Goal: Task Accomplishment & Management: Use online tool/utility

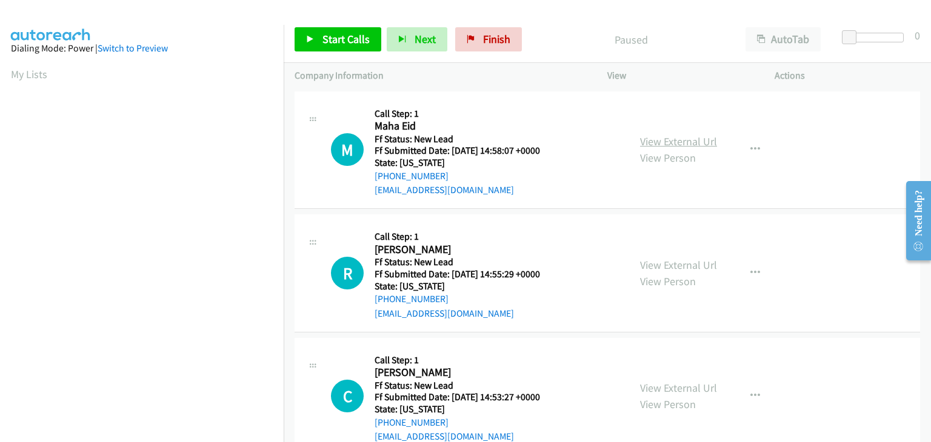
click at [684, 141] on link "View External Url" at bounding box center [678, 142] width 77 height 14
click at [327, 36] on span "Start Calls" at bounding box center [345, 39] width 47 height 14
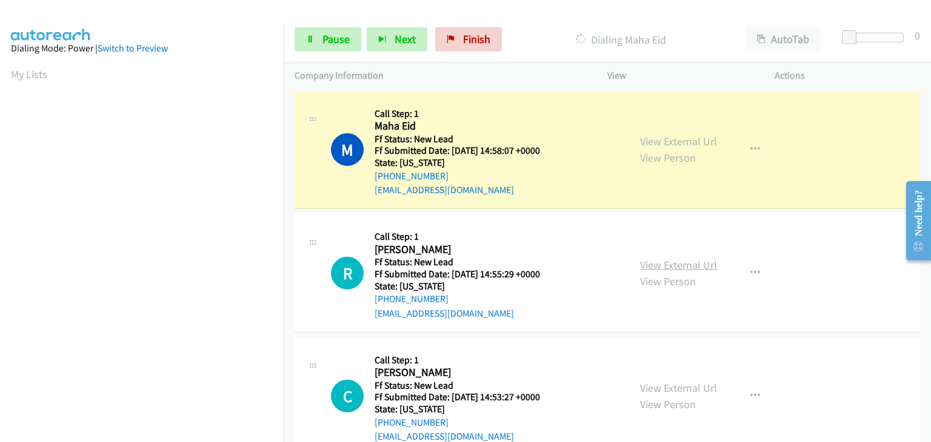
click at [645, 260] on link "View External Url" at bounding box center [678, 265] width 77 height 14
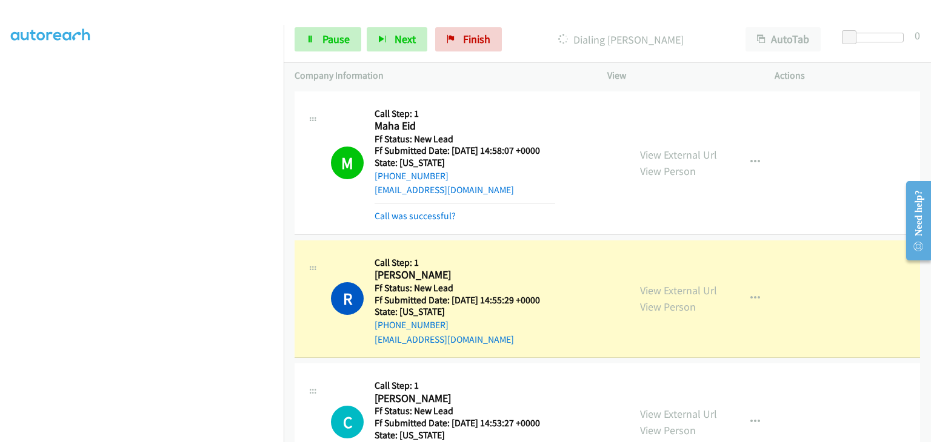
scroll to position [61, 0]
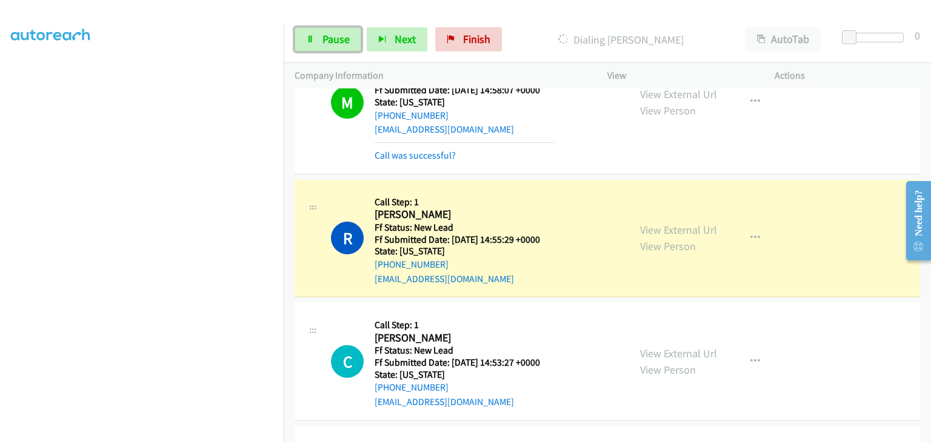
drag, startPoint x: 325, startPoint y: 44, endPoint x: 548, endPoint y: 106, distance: 232.0
click at [325, 44] on span "Pause" at bounding box center [335, 39] width 27 height 14
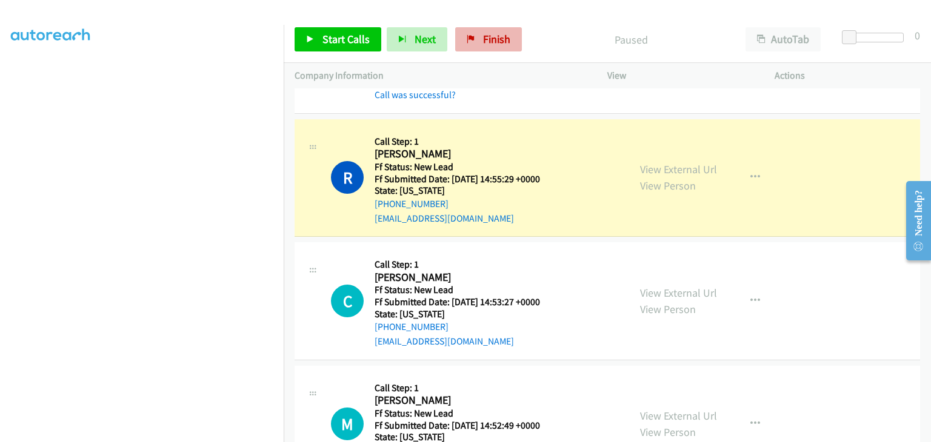
scroll to position [238, 0]
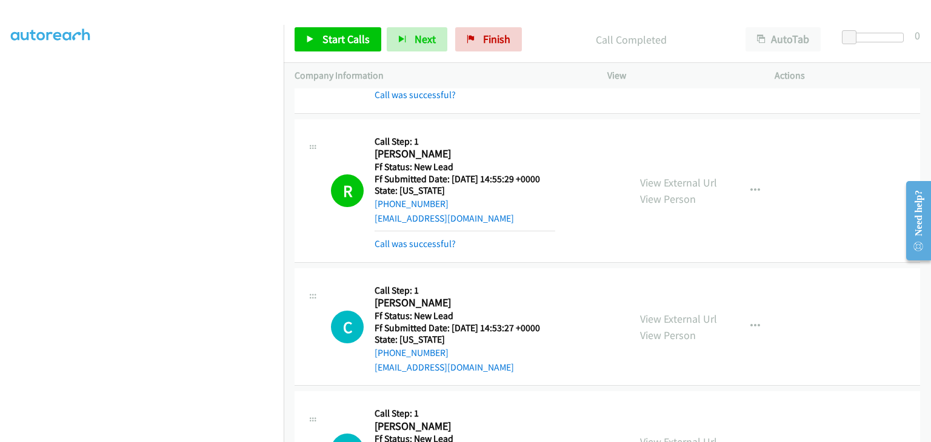
click at [485, 25] on div "Start Calls Pause Next Finish Call Completed AutoTab AutoTab 0" at bounding box center [607, 39] width 647 height 47
click at [488, 50] on link "Finish" at bounding box center [488, 39] width 67 height 24
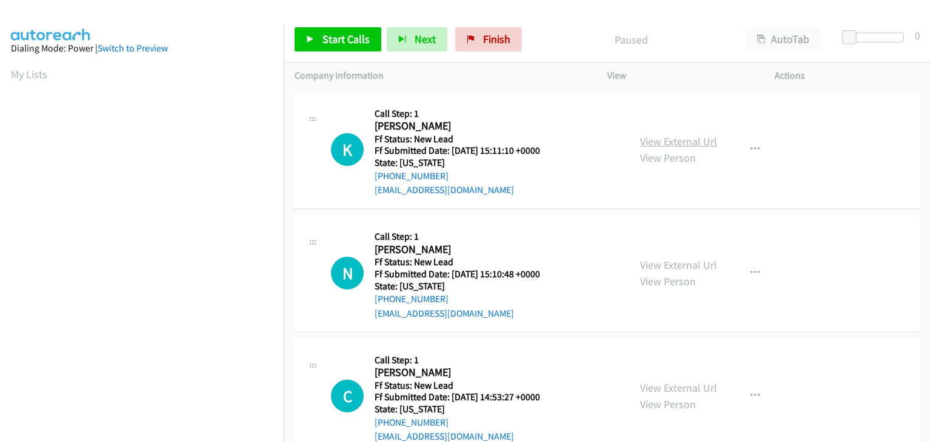
click at [688, 141] on link "View External Url" at bounding box center [678, 142] width 77 height 14
click at [351, 41] on span "Start Calls" at bounding box center [345, 39] width 47 height 14
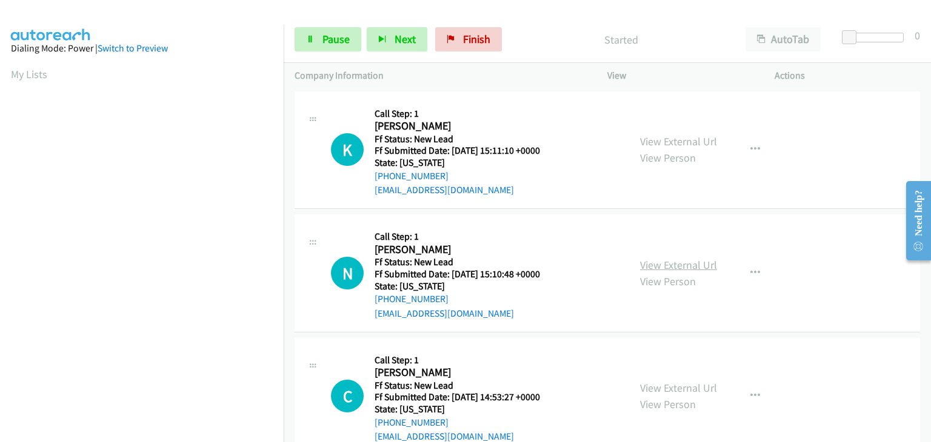
click at [673, 265] on link "View External Url" at bounding box center [678, 265] width 77 height 14
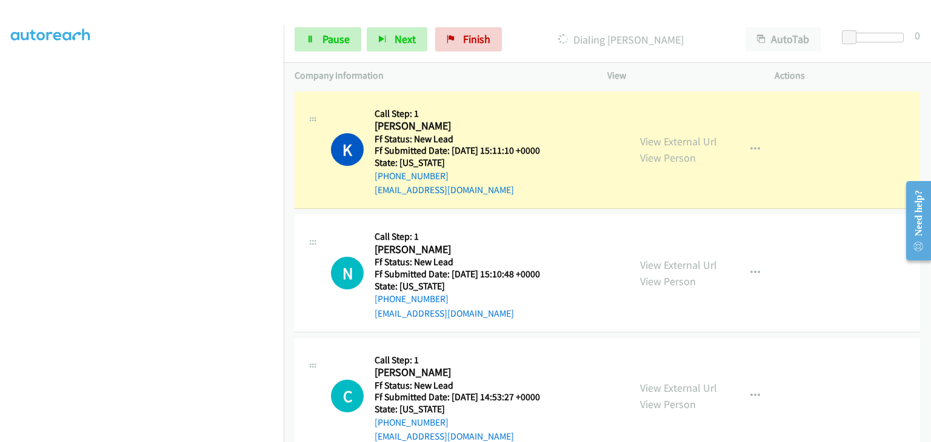
scroll to position [238, 0]
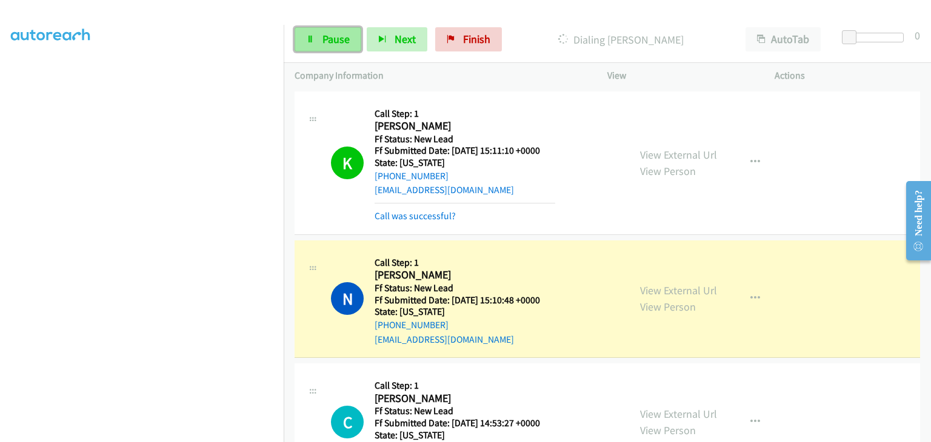
click at [337, 39] on span "Pause" at bounding box center [335, 39] width 27 height 14
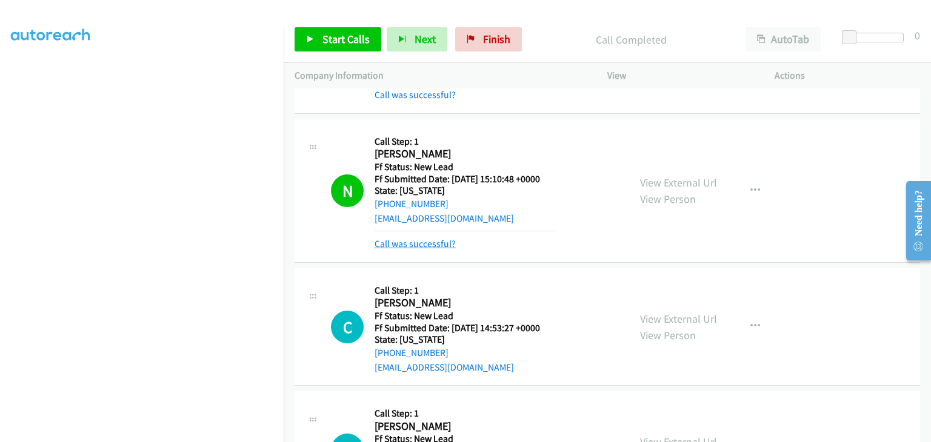
click at [417, 241] on link "Call was successful?" at bounding box center [414, 244] width 81 height 12
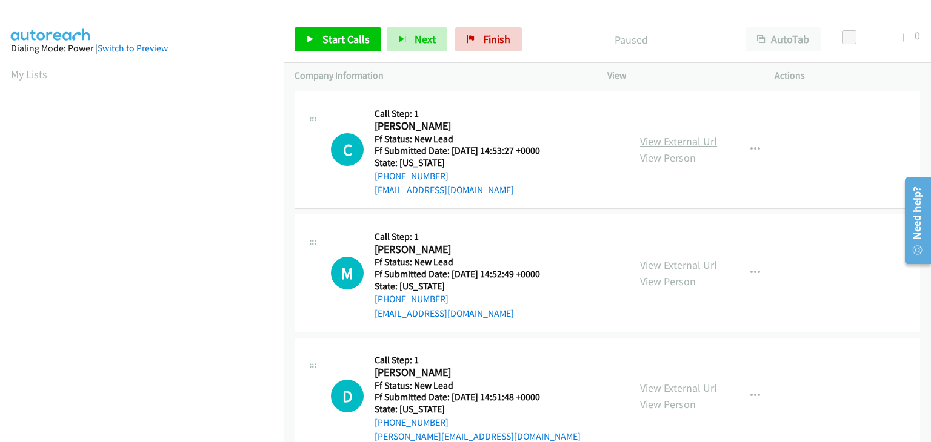
click at [673, 144] on link "View External Url" at bounding box center [678, 142] width 77 height 14
drag, startPoint x: 341, startPoint y: 44, endPoint x: 385, endPoint y: 12, distance: 54.7
click at [341, 44] on span "Start Calls" at bounding box center [345, 39] width 47 height 14
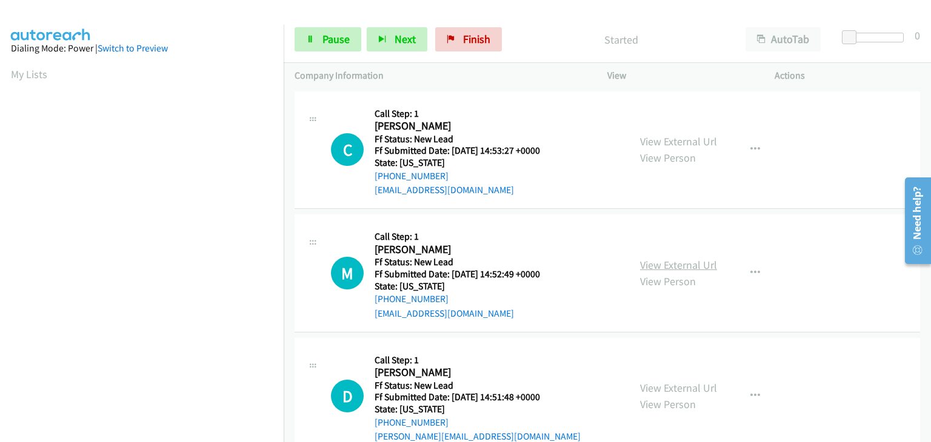
click at [694, 260] on link "View External Url" at bounding box center [678, 265] width 77 height 14
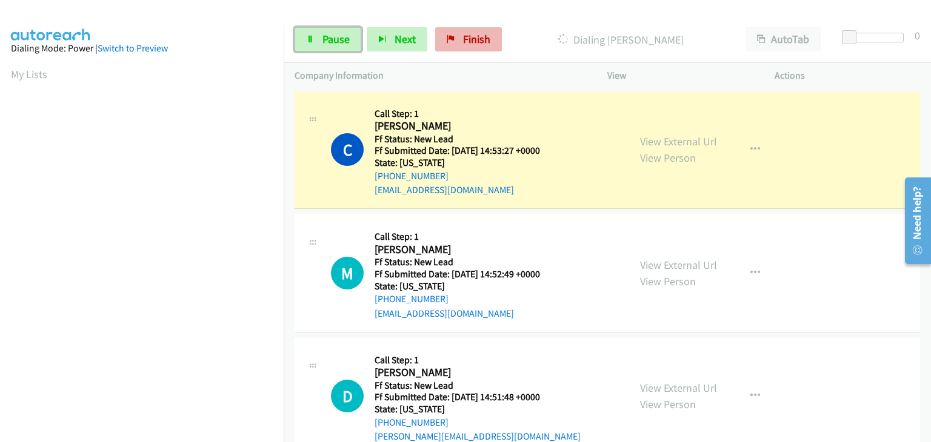
drag, startPoint x: 337, startPoint y: 39, endPoint x: 444, endPoint y: 47, distance: 107.0
click at [337, 39] on span "Pause" at bounding box center [335, 39] width 27 height 14
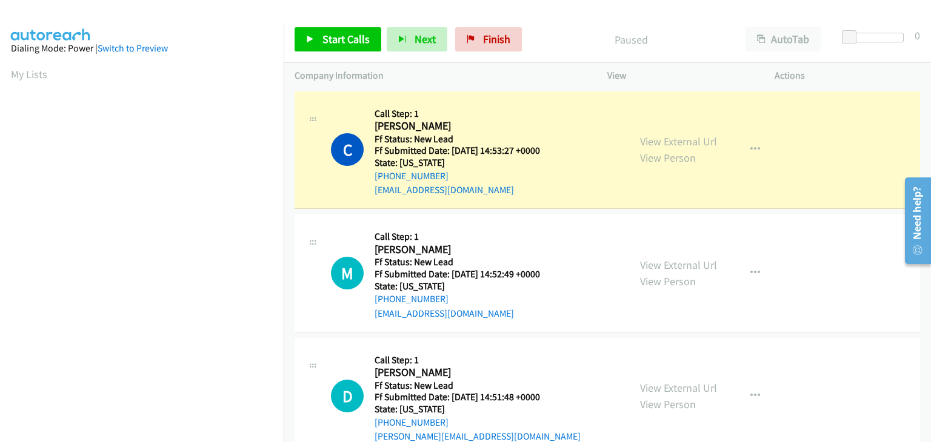
scroll to position [238, 0]
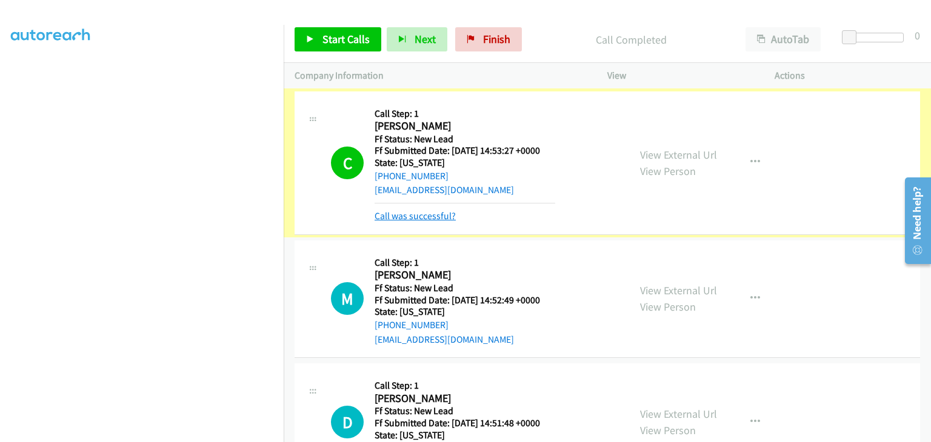
click at [437, 213] on link "Call was successful?" at bounding box center [414, 216] width 81 height 12
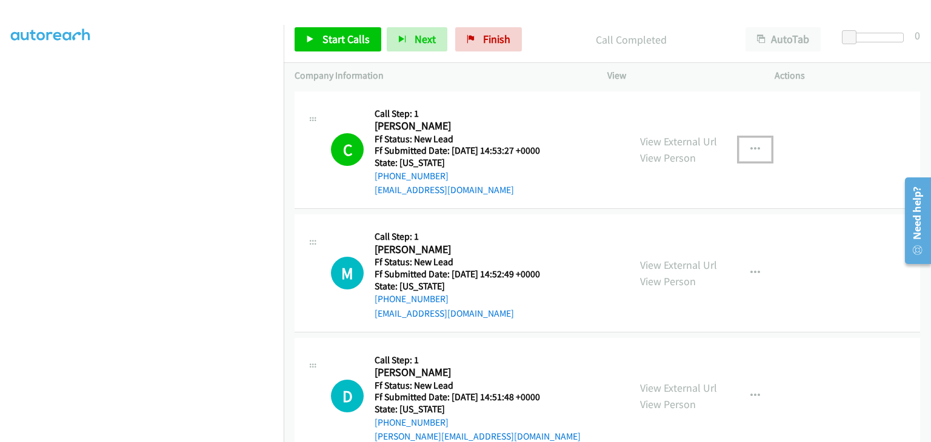
click at [744, 148] on button "button" at bounding box center [755, 150] width 33 height 24
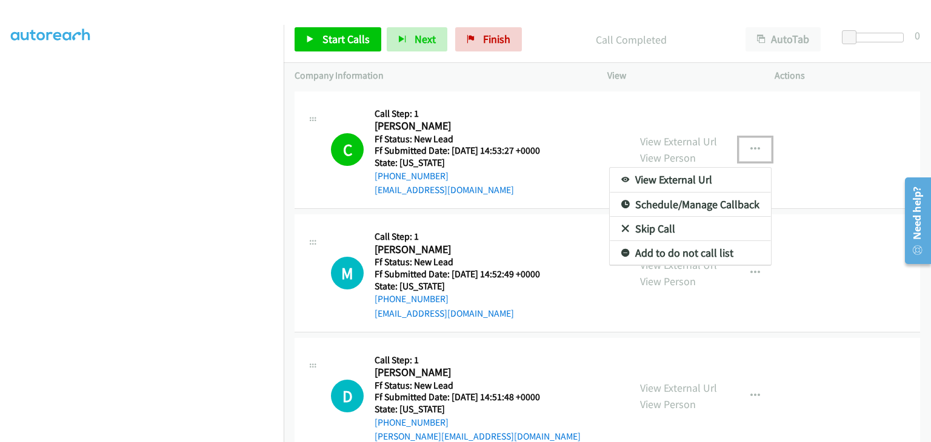
click at [679, 258] on link "Add to do not call list" at bounding box center [690, 253] width 161 height 24
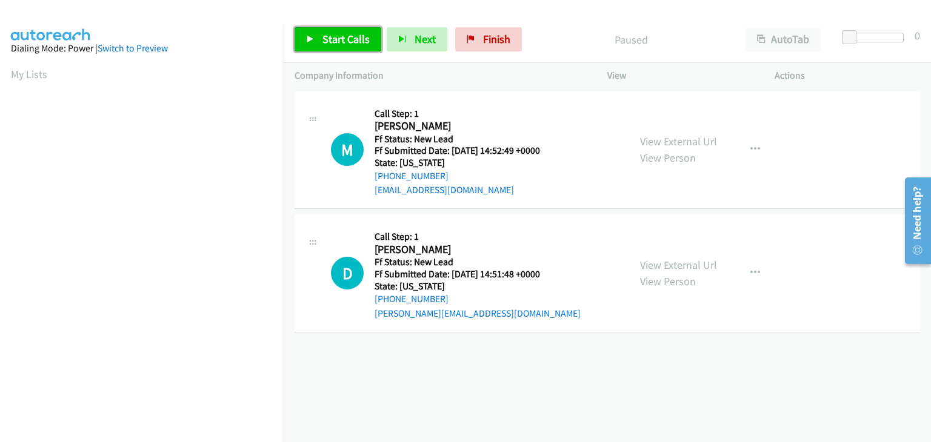
click at [318, 41] on link "Start Calls" at bounding box center [338, 39] width 87 height 24
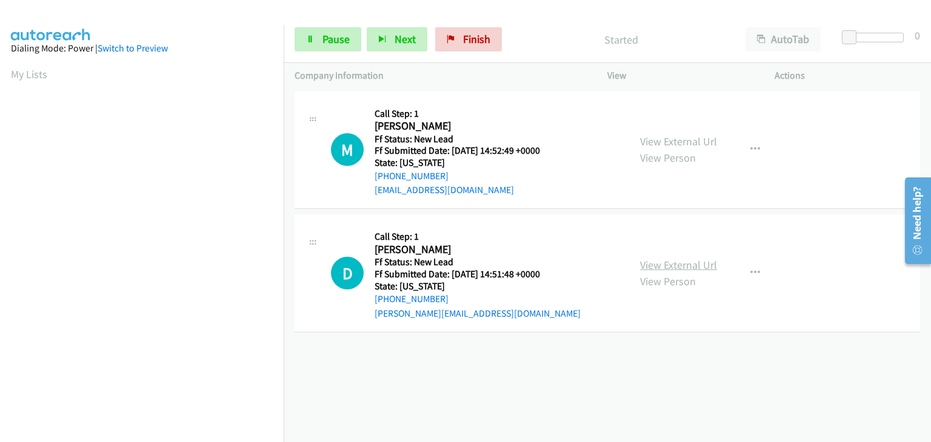
click at [654, 259] on link "View External Url" at bounding box center [678, 265] width 77 height 14
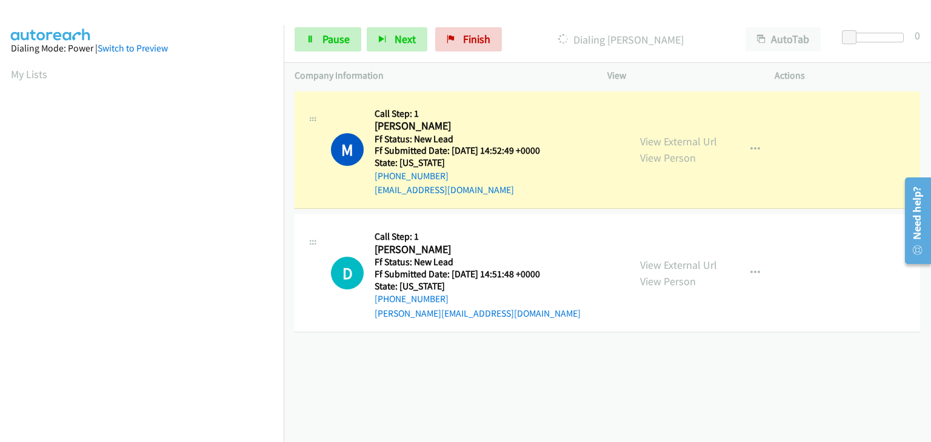
scroll to position [238, 0]
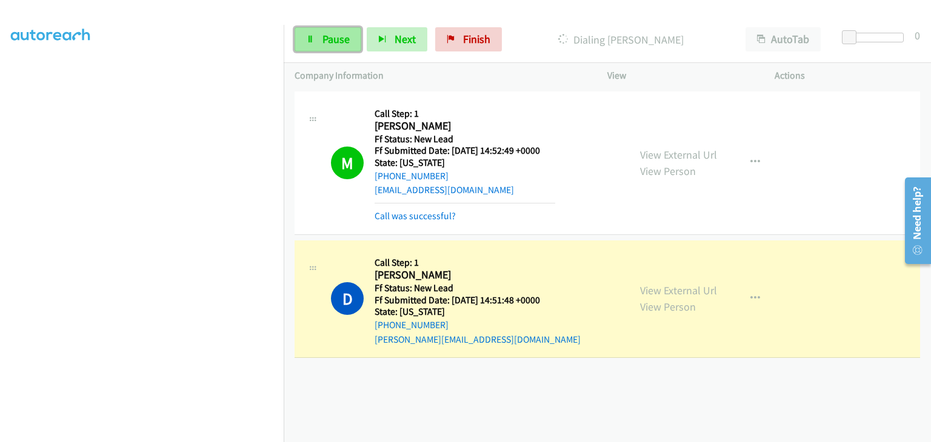
drag, startPoint x: 330, startPoint y: 38, endPoint x: 343, endPoint y: 38, distance: 13.3
click at [330, 38] on span "Pause" at bounding box center [335, 39] width 27 height 14
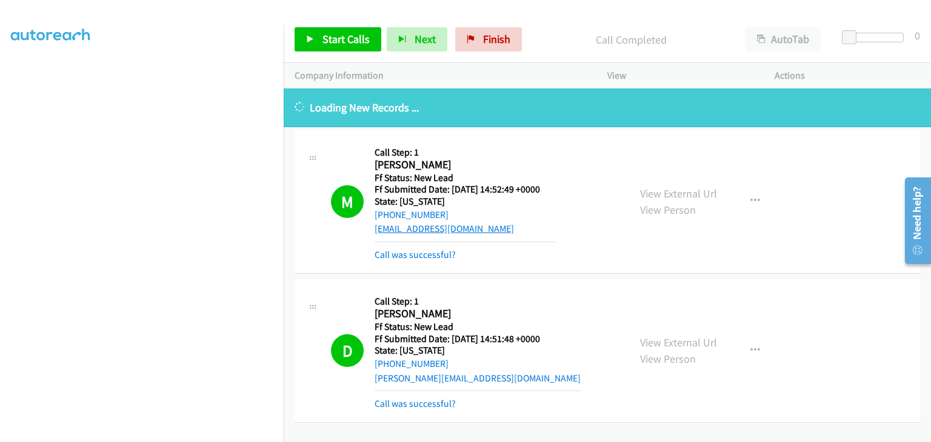
drag, startPoint x: 441, startPoint y: 216, endPoint x: 445, endPoint y: 224, distance: 8.7
click at [441, 216] on div "+1 518-744-5043" at bounding box center [464, 215] width 181 height 15
click at [439, 251] on link "Call was successful?" at bounding box center [414, 255] width 81 height 12
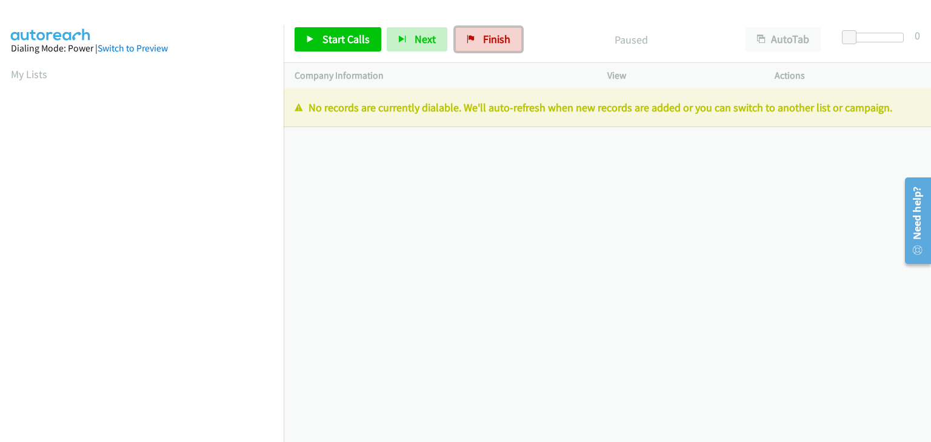
drag, startPoint x: 480, startPoint y: 30, endPoint x: 514, endPoint y: 59, distance: 44.8
click at [480, 30] on link "Finish" at bounding box center [488, 39] width 67 height 24
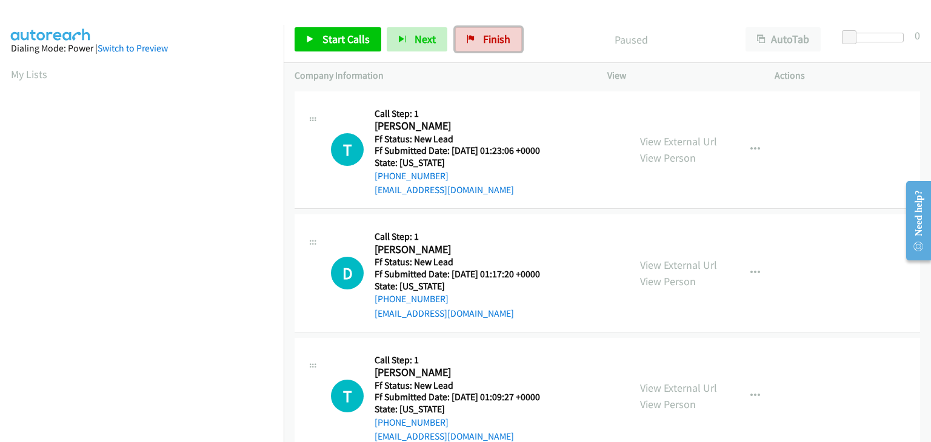
drag, startPoint x: 499, startPoint y: 41, endPoint x: 504, endPoint y: 61, distance: 20.6
click at [499, 41] on span "Finish" at bounding box center [496, 39] width 27 height 14
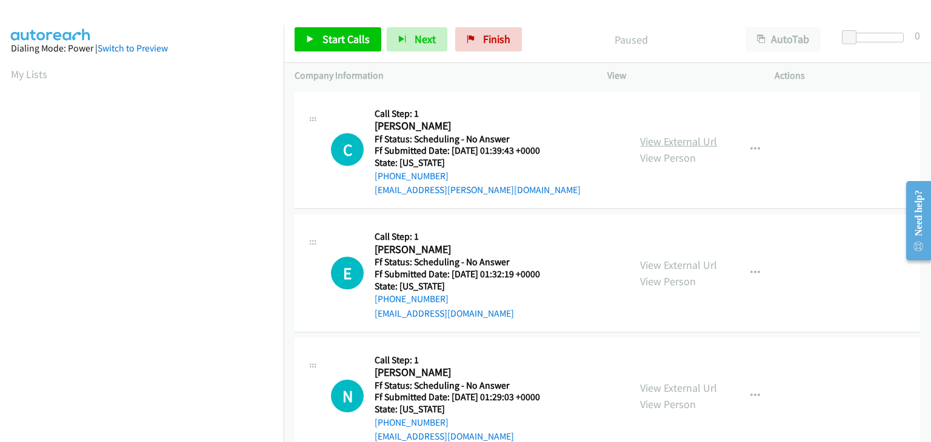
click at [676, 142] on link "View External Url" at bounding box center [678, 142] width 77 height 14
click at [660, 139] on link "View External Url" at bounding box center [678, 142] width 77 height 14
click at [650, 261] on link "View External Url" at bounding box center [678, 265] width 77 height 14
click at [676, 382] on link "View External Url" at bounding box center [678, 388] width 77 height 14
drag, startPoint x: 330, startPoint y: 44, endPoint x: 370, endPoint y: 39, distance: 40.3
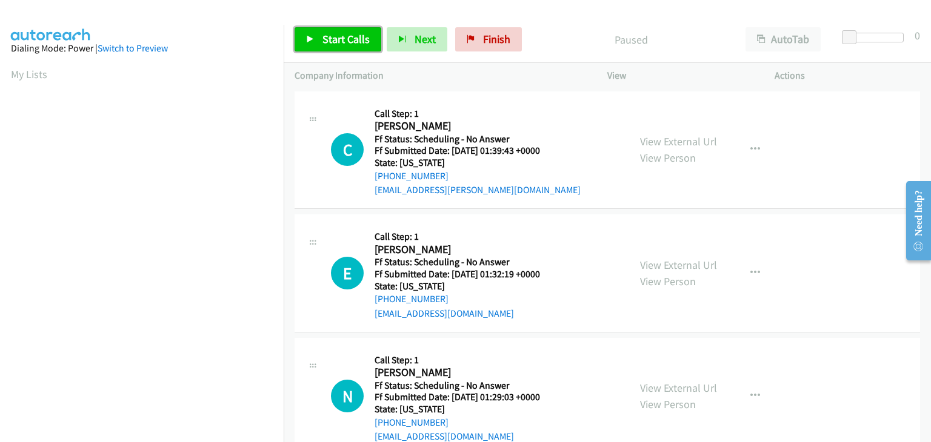
click at [330, 44] on span "Start Calls" at bounding box center [345, 39] width 47 height 14
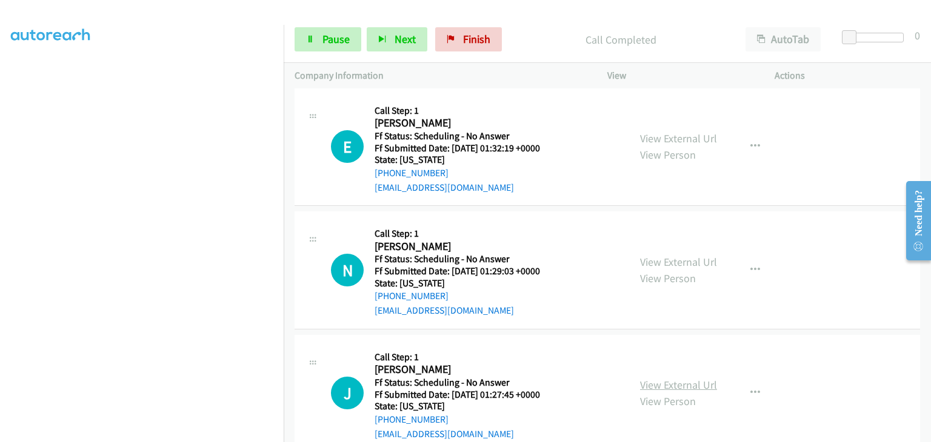
scroll to position [182, 0]
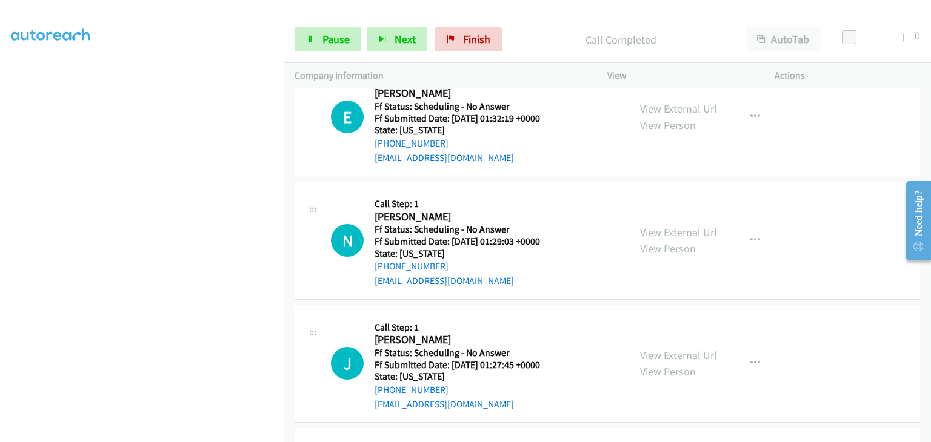
click at [687, 350] on link "View External Url" at bounding box center [678, 355] width 77 height 14
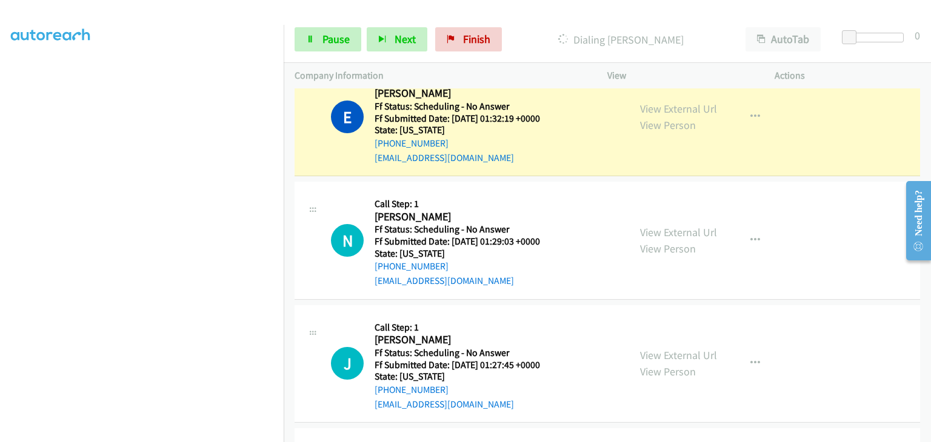
scroll to position [121, 0]
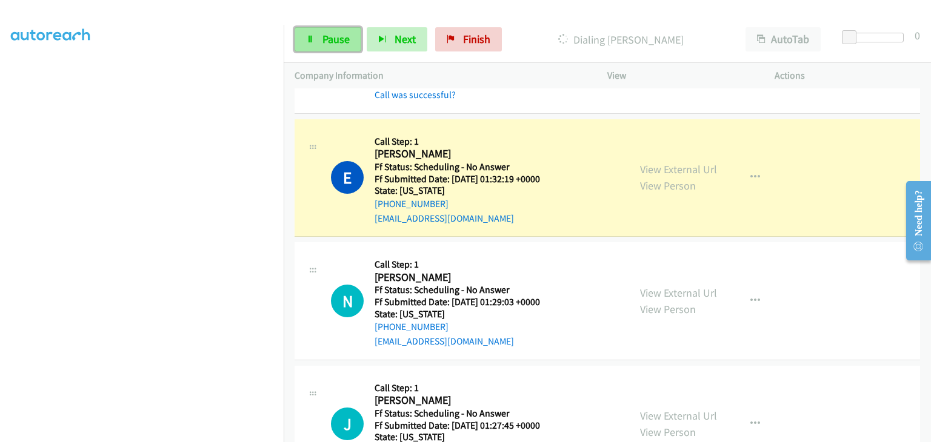
click at [324, 42] on span "Pause" at bounding box center [335, 39] width 27 height 14
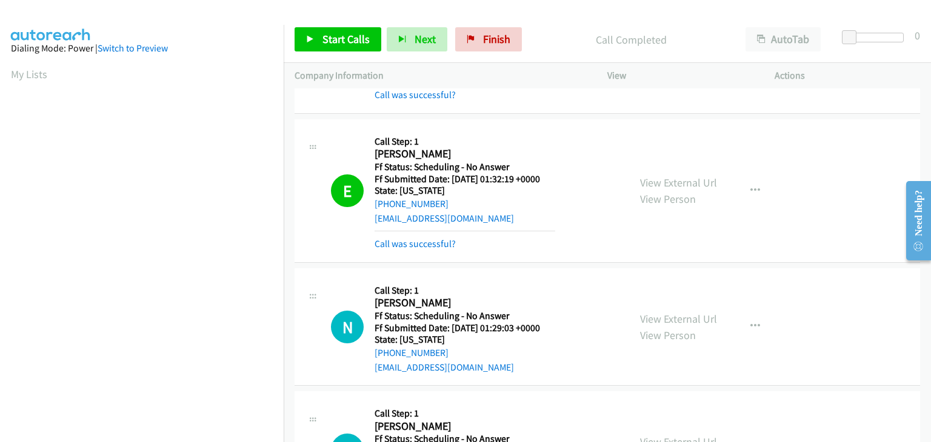
scroll to position [238, 0]
click at [430, 242] on link "Call was successful?" at bounding box center [414, 244] width 81 height 12
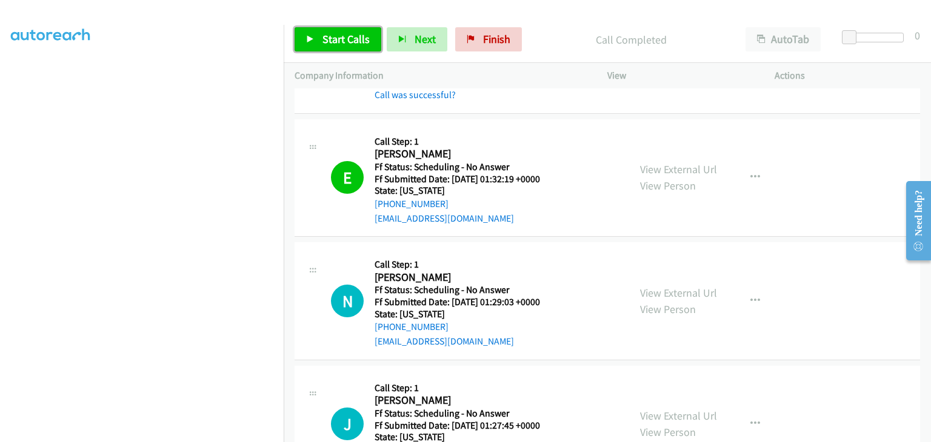
click at [349, 46] on link "Start Calls" at bounding box center [338, 39] width 87 height 24
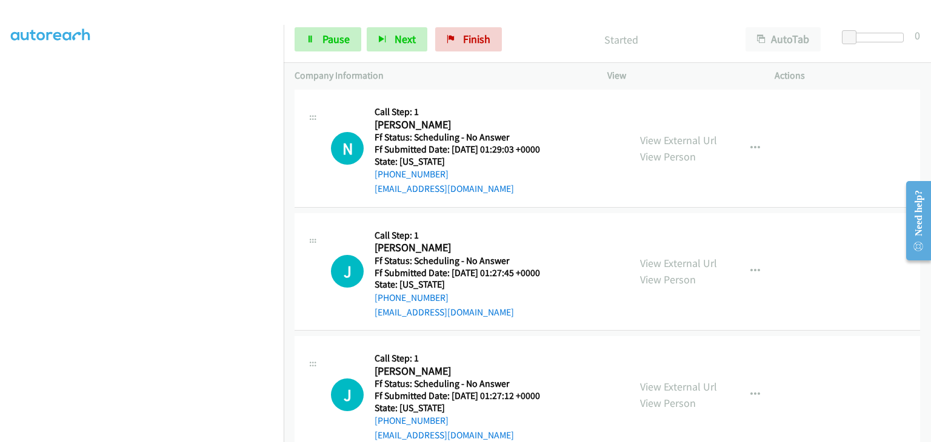
scroll to position [303, 0]
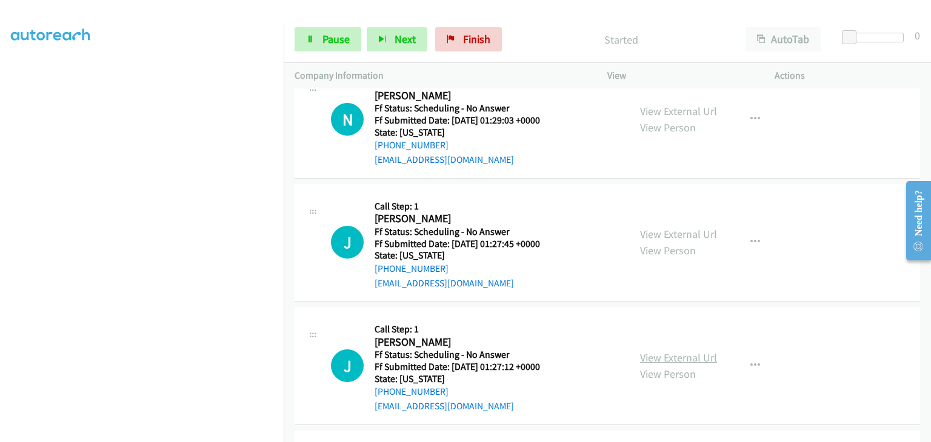
click at [657, 357] on link "View External Url" at bounding box center [678, 358] width 77 height 14
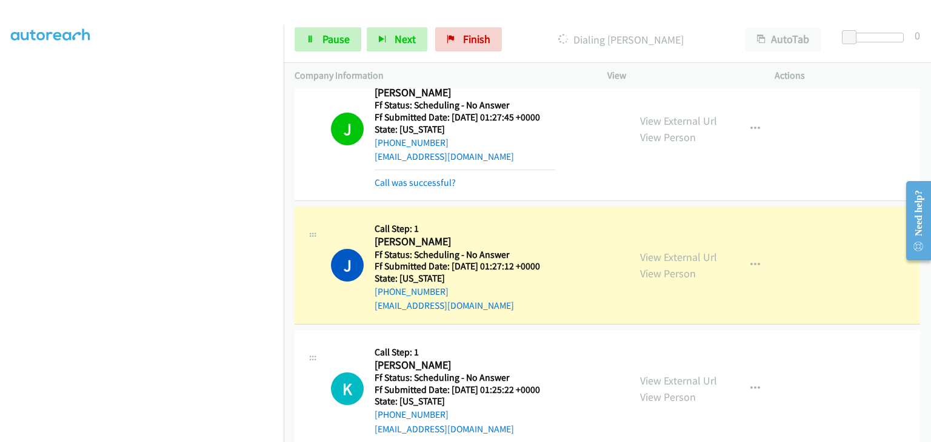
scroll to position [485, 0]
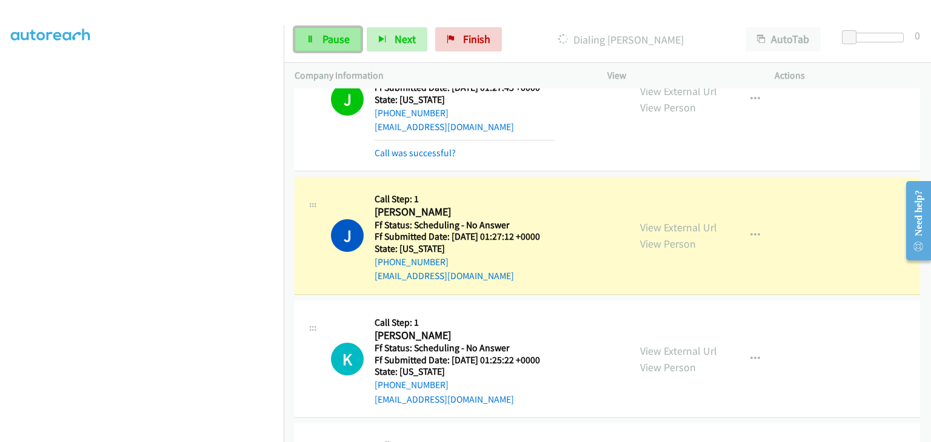
click at [348, 39] on span "Pause" at bounding box center [335, 39] width 27 height 14
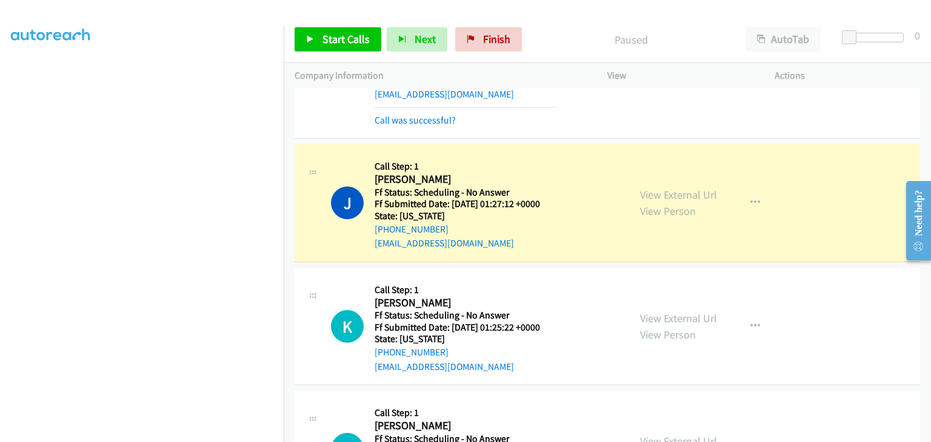
scroll to position [545, 0]
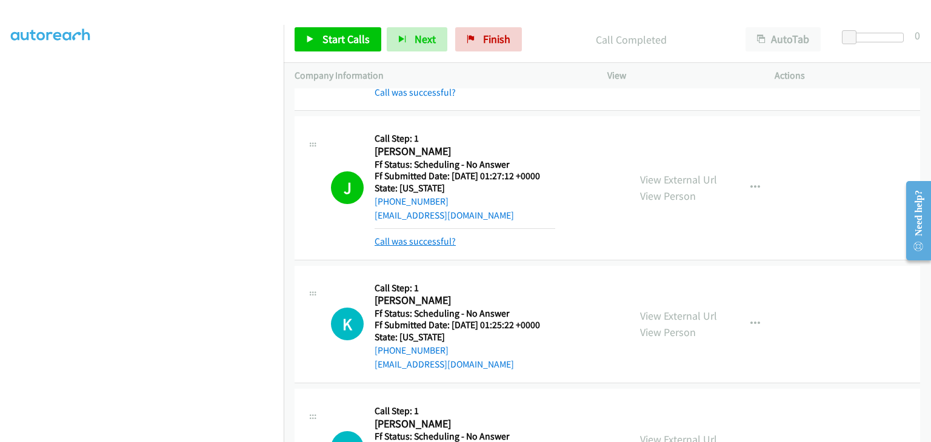
click at [439, 240] on link "Call was successful?" at bounding box center [414, 242] width 81 height 12
click at [750, 183] on button "button" at bounding box center [755, 188] width 33 height 24
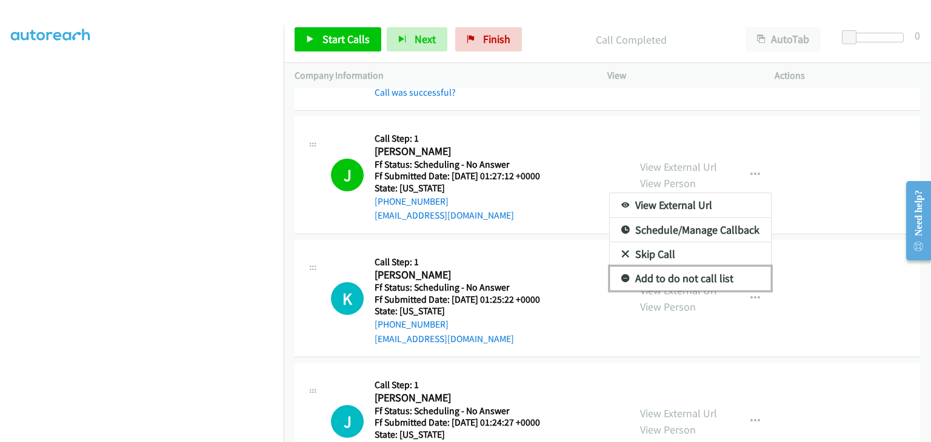
click at [678, 282] on link "Add to do not call list" at bounding box center [690, 279] width 161 height 24
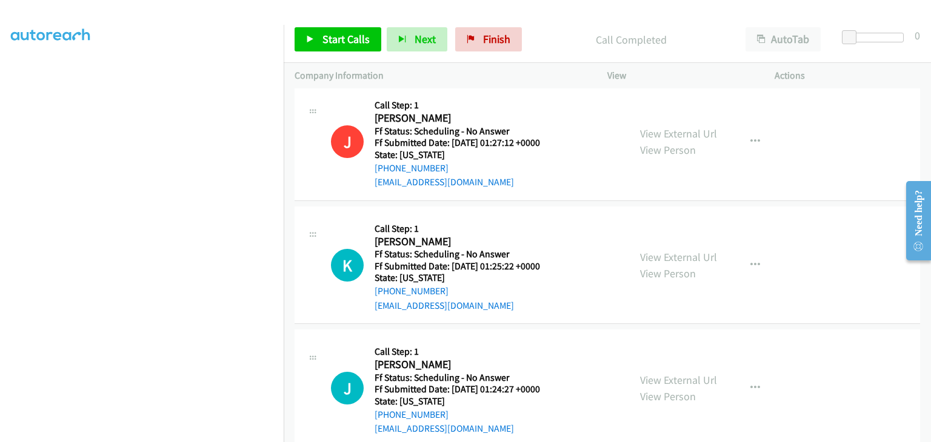
scroll to position [606, 0]
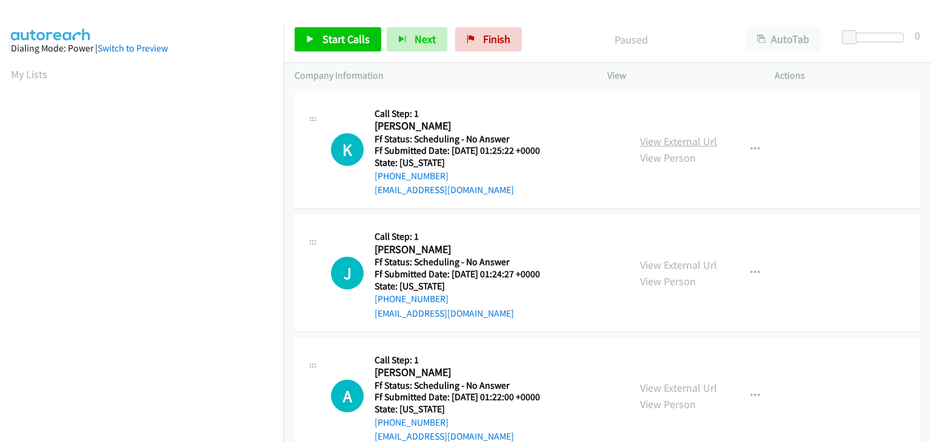
click at [668, 139] on link "View External Url" at bounding box center [678, 142] width 77 height 14
click at [670, 265] on link "View External Url" at bounding box center [678, 265] width 77 height 14
click at [669, 384] on link "View External Url" at bounding box center [678, 388] width 77 height 14
click at [356, 39] on span "Start Calls" at bounding box center [345, 39] width 47 height 14
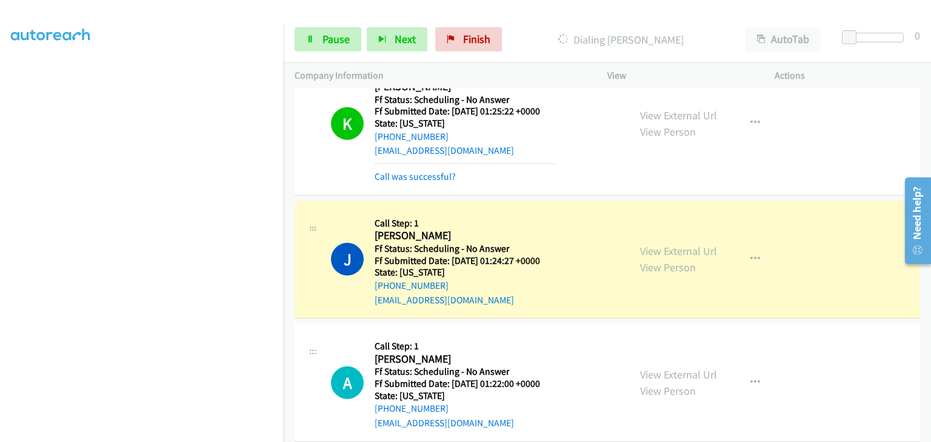
scroll to position [61, 0]
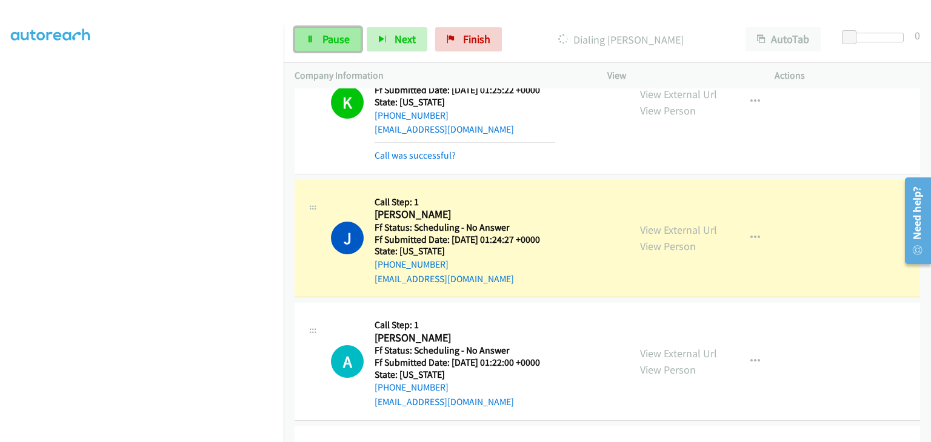
click at [343, 45] on span "Pause" at bounding box center [335, 39] width 27 height 14
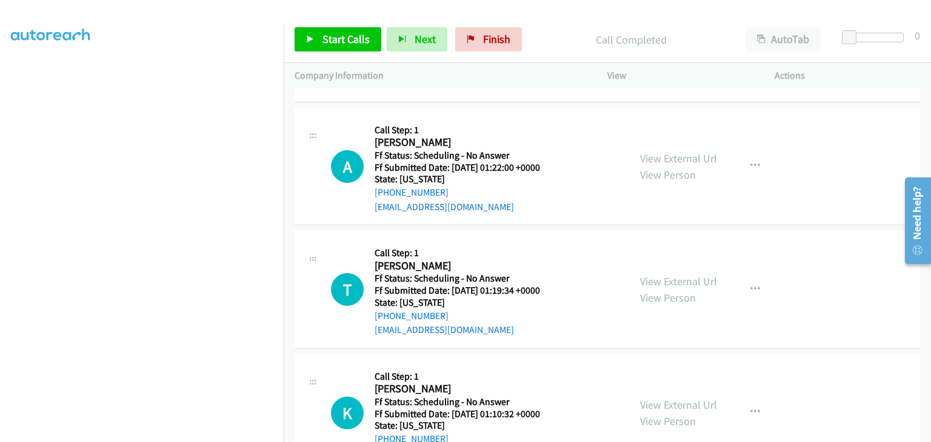
scroll to position [303, 0]
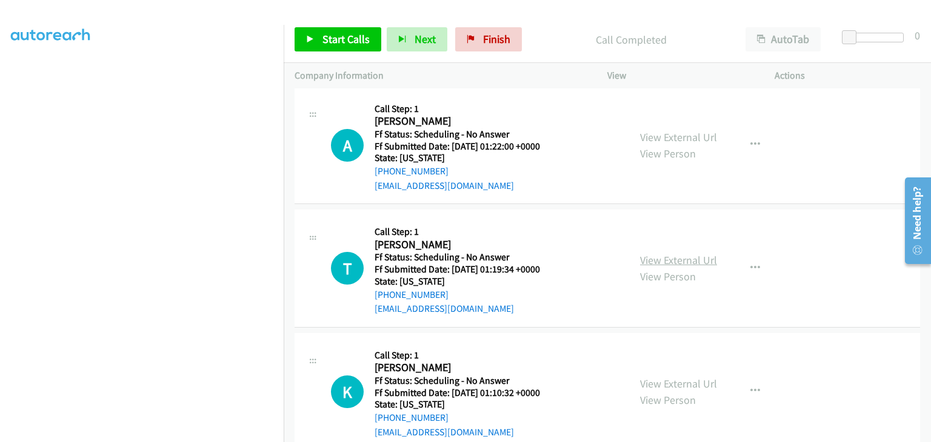
click at [668, 260] on link "View External Url" at bounding box center [678, 260] width 77 height 14
click at [671, 386] on link "View External Url" at bounding box center [678, 384] width 77 height 14
drag, startPoint x: 338, startPoint y: 37, endPoint x: 587, endPoint y: 105, distance: 257.6
click at [338, 37] on span "Start Calls" at bounding box center [345, 39] width 47 height 14
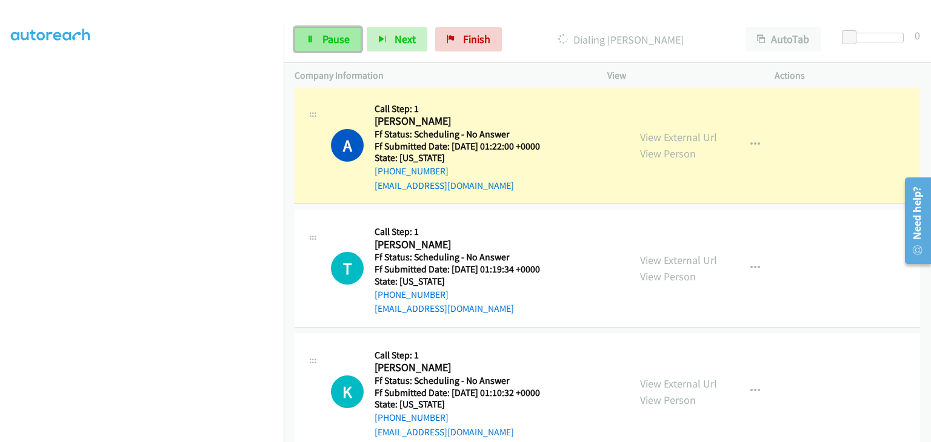
click at [350, 45] on link "Pause" at bounding box center [328, 39] width 67 height 24
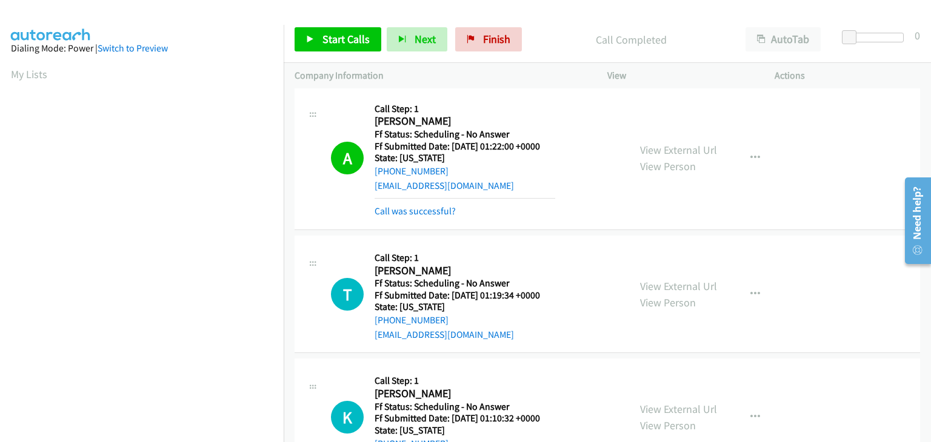
scroll to position [238, 0]
click at [421, 209] on link "Call was successful?" at bounding box center [414, 211] width 81 height 12
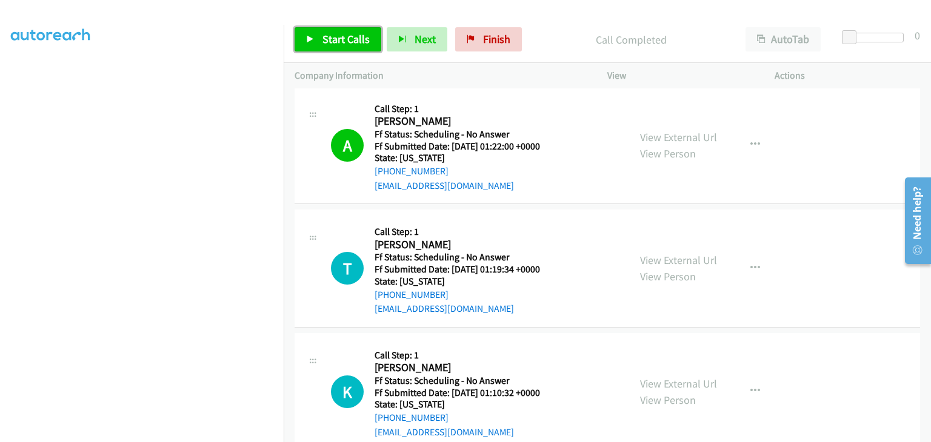
click at [352, 42] on span "Start Calls" at bounding box center [345, 39] width 47 height 14
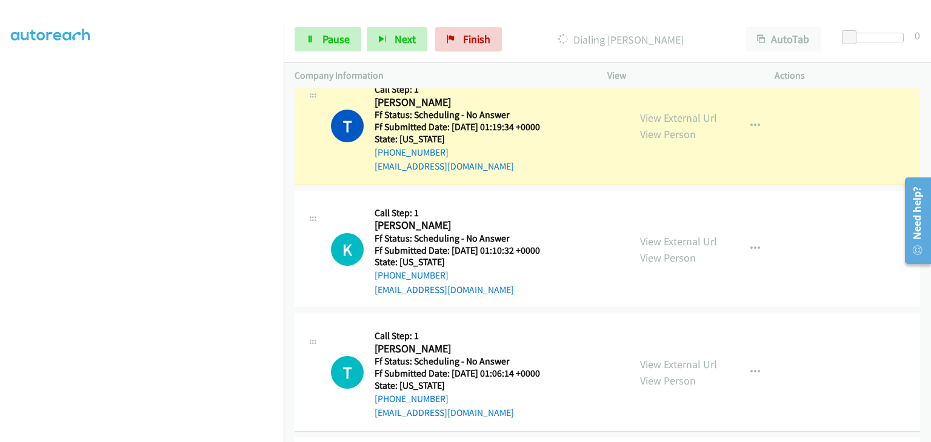
scroll to position [424, 0]
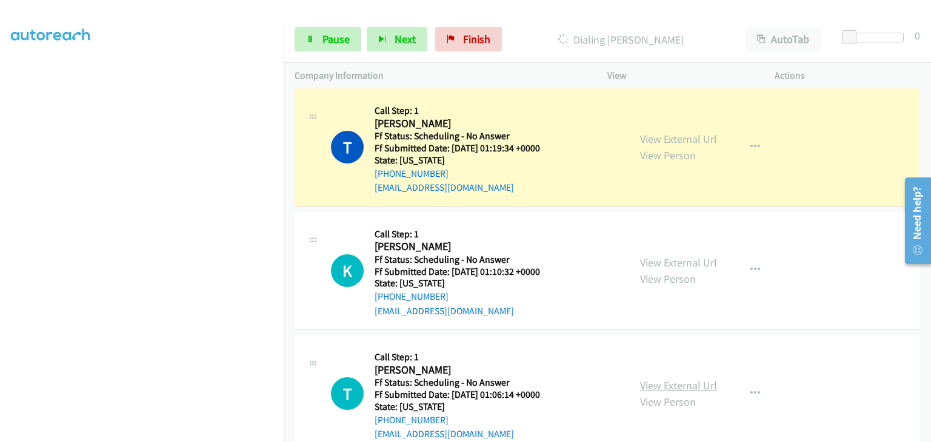
click at [677, 385] on link "View External Url" at bounding box center [678, 386] width 77 height 14
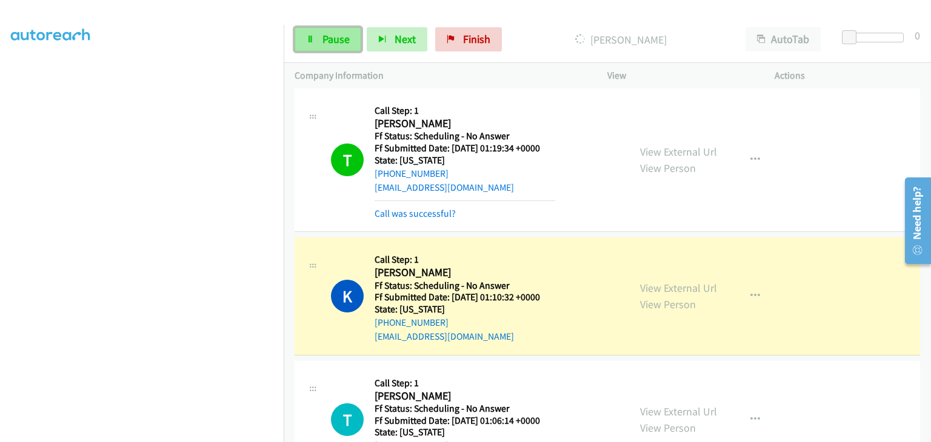
click at [356, 39] on link "Pause" at bounding box center [328, 39] width 67 height 24
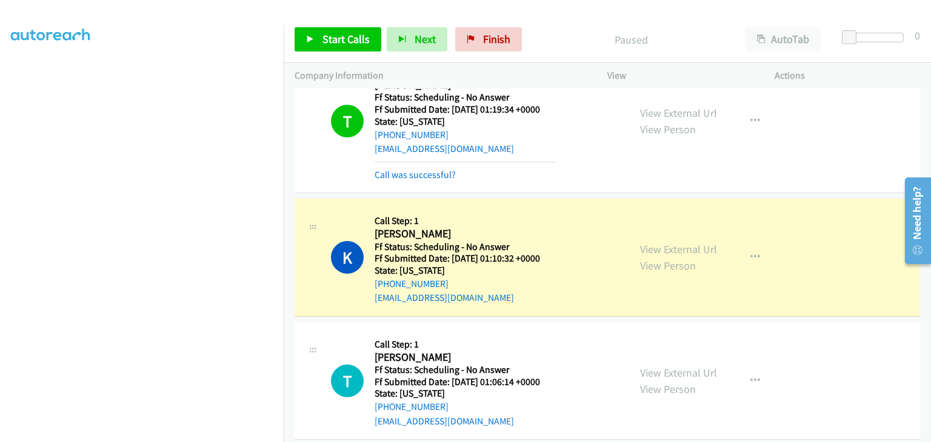
scroll to position [485, 0]
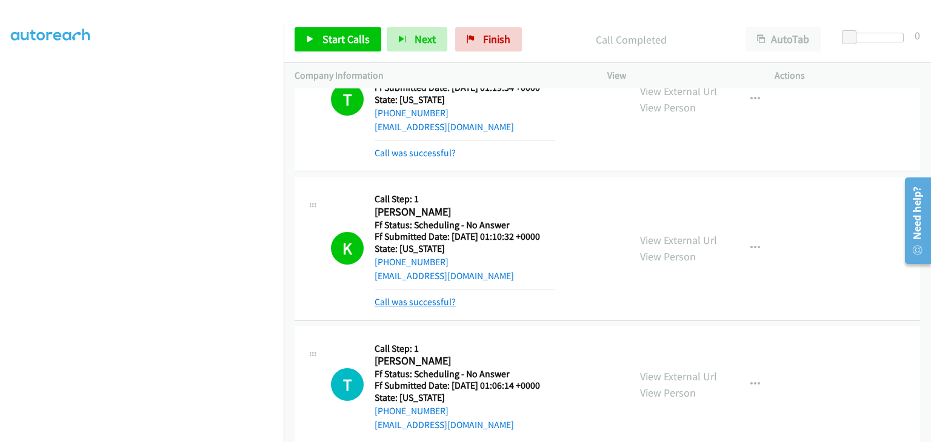
drag, startPoint x: 441, startPoint y: 298, endPoint x: 451, endPoint y: 298, distance: 9.7
click at [441, 298] on link "Call was successful?" at bounding box center [414, 302] width 81 height 12
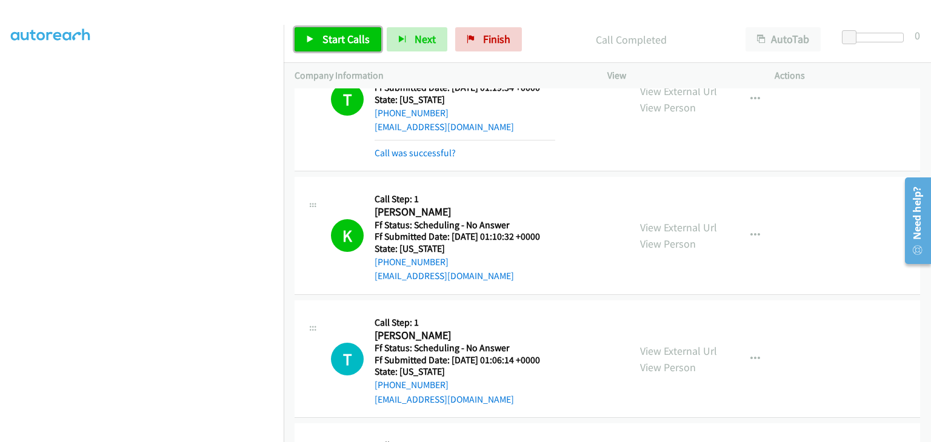
click at [353, 42] on span "Start Calls" at bounding box center [345, 39] width 47 height 14
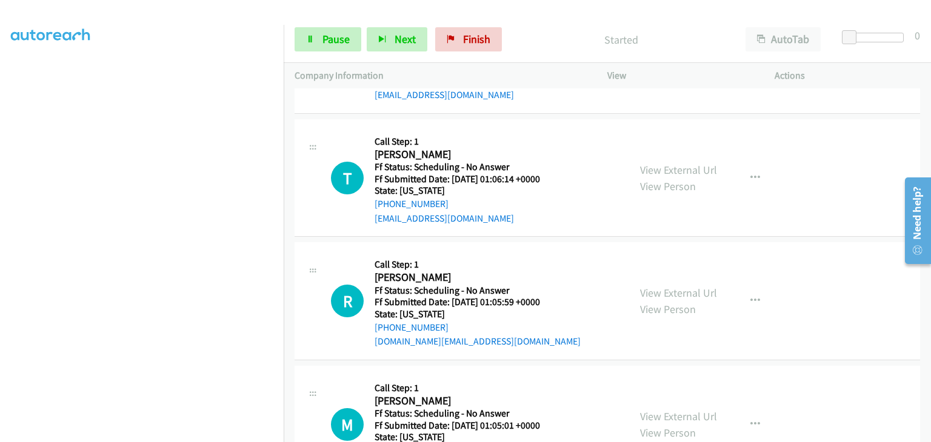
scroll to position [667, 0]
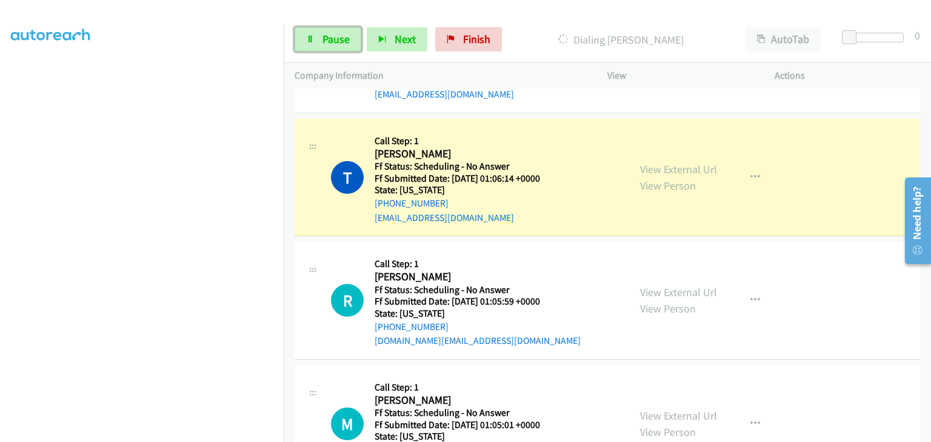
drag, startPoint x: 347, startPoint y: 44, endPoint x: 281, endPoint y: 136, distance: 113.3
click at [347, 44] on span "Pause" at bounding box center [335, 39] width 27 height 14
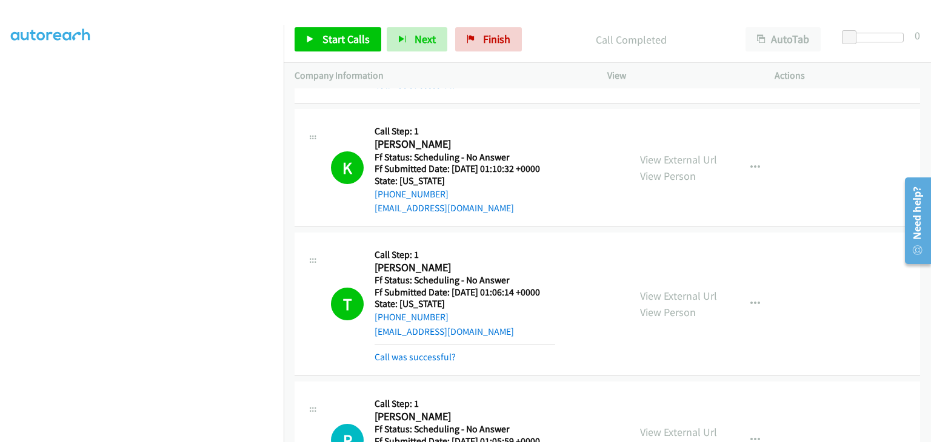
scroll to position [545, 0]
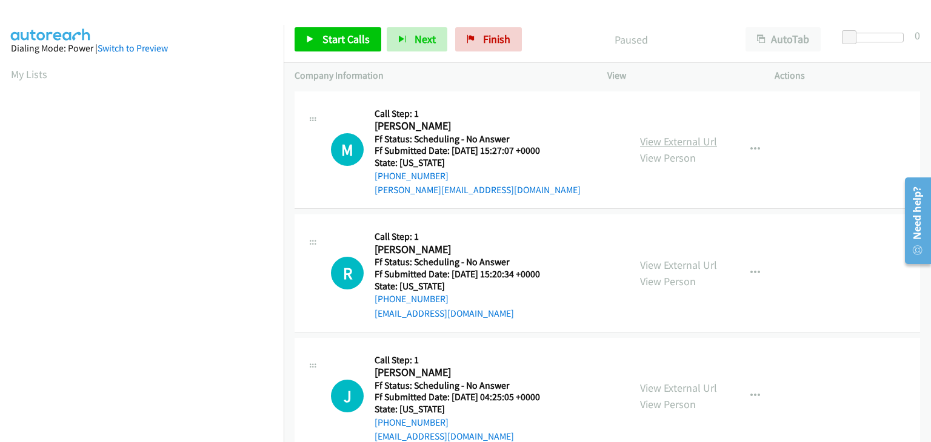
click at [669, 142] on link "View External Url" at bounding box center [678, 142] width 77 height 14
click at [670, 260] on link "View External Url" at bounding box center [678, 265] width 77 height 14
click at [663, 382] on link "View External Url" at bounding box center [678, 388] width 77 height 14
drag, startPoint x: 359, startPoint y: 45, endPoint x: 402, endPoint y: 47, distance: 43.0
click at [359, 45] on span "Start Calls" at bounding box center [345, 39] width 47 height 14
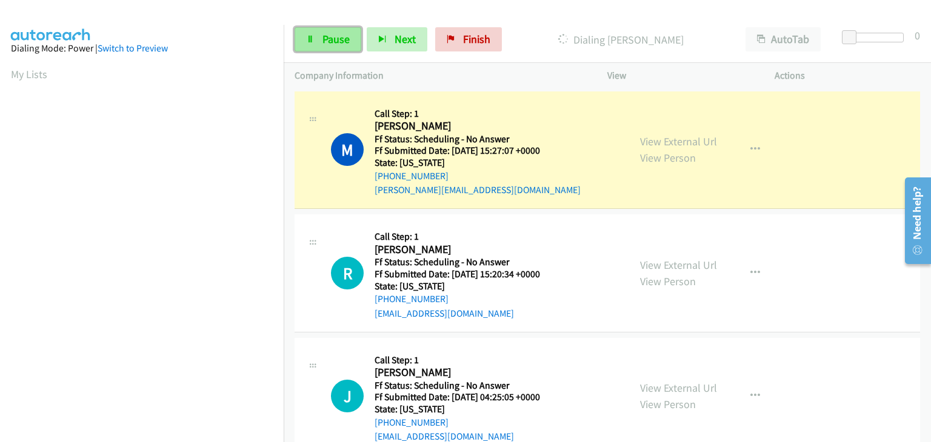
click at [349, 42] on link "Pause" at bounding box center [328, 39] width 67 height 24
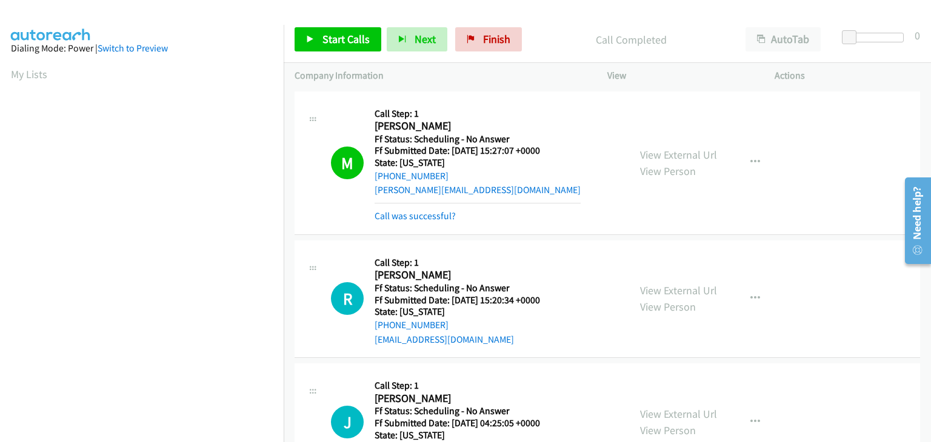
scroll to position [238, 0]
click at [446, 216] on link "Call was successful?" at bounding box center [414, 216] width 81 height 12
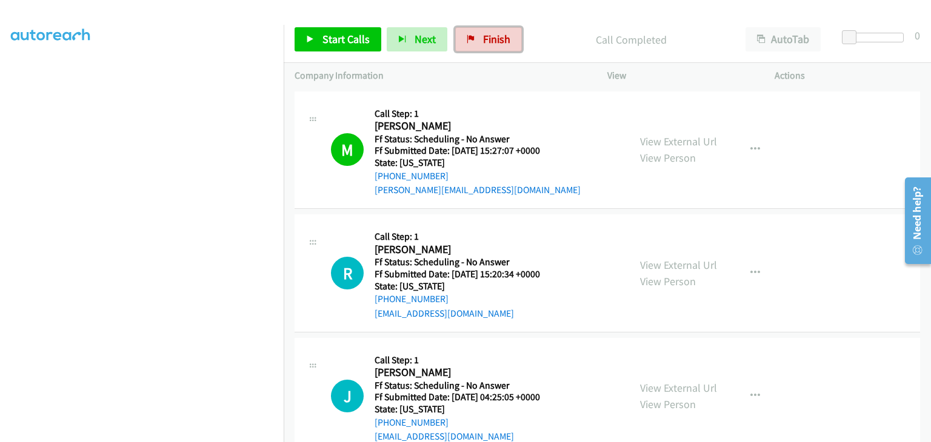
click at [483, 42] on span "Finish" at bounding box center [496, 39] width 27 height 14
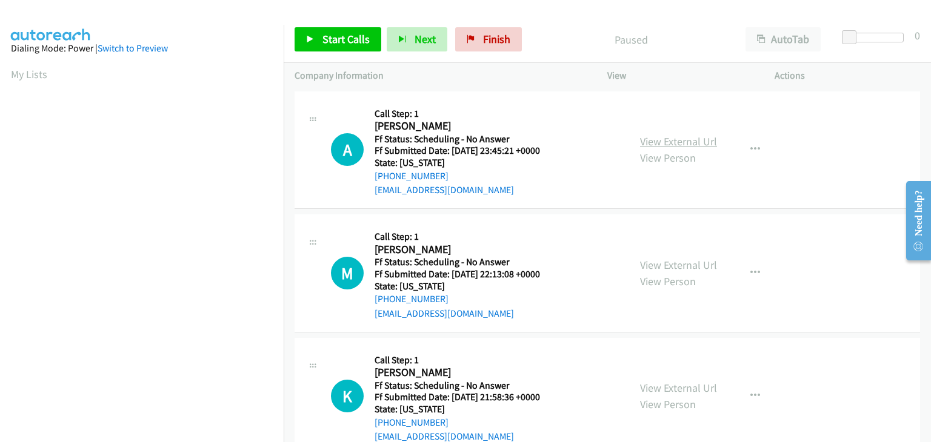
click at [684, 139] on link "View External Url" at bounding box center [678, 142] width 77 height 14
click at [643, 267] on link "View External Url" at bounding box center [678, 265] width 77 height 14
click at [702, 387] on link "View External Url" at bounding box center [678, 388] width 77 height 14
drag, startPoint x: 361, startPoint y: 39, endPoint x: 371, endPoint y: 44, distance: 11.4
click at [361, 39] on span "Start Calls" at bounding box center [345, 39] width 47 height 14
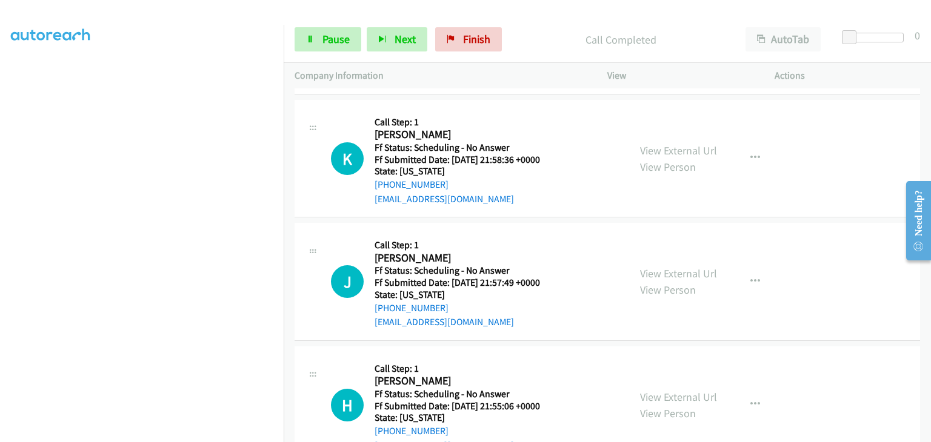
scroll to position [303, 0]
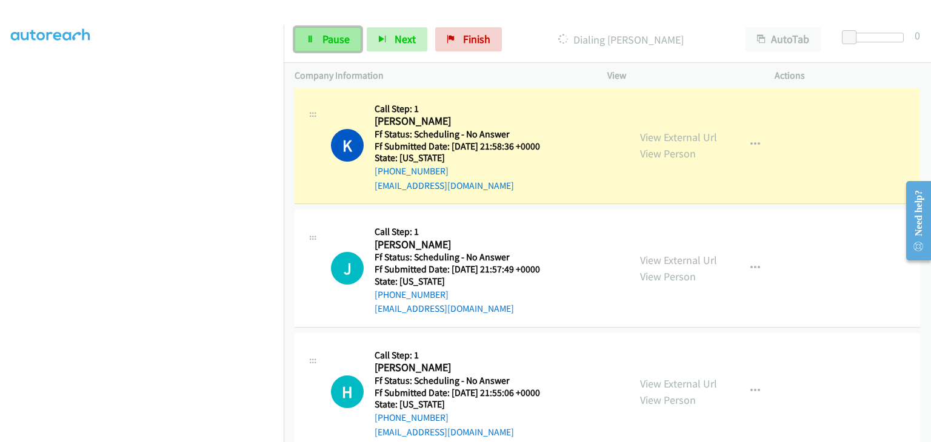
click at [347, 34] on span "Pause" at bounding box center [335, 39] width 27 height 14
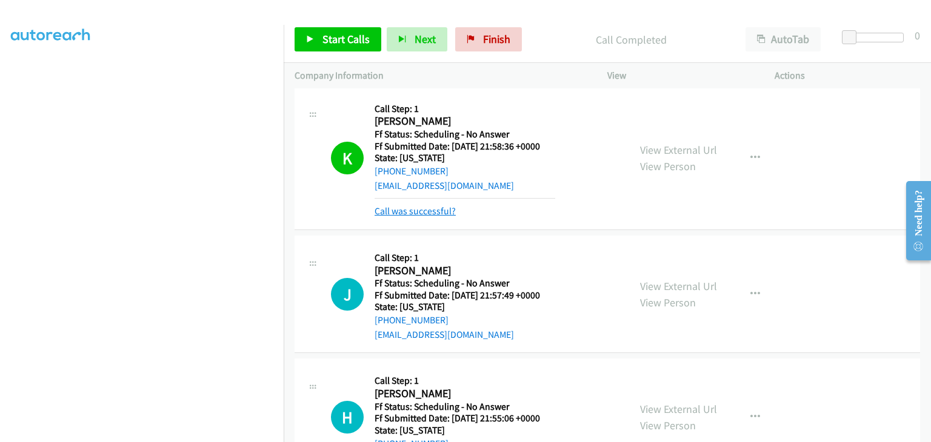
click at [426, 208] on link "Call was successful?" at bounding box center [414, 211] width 81 height 12
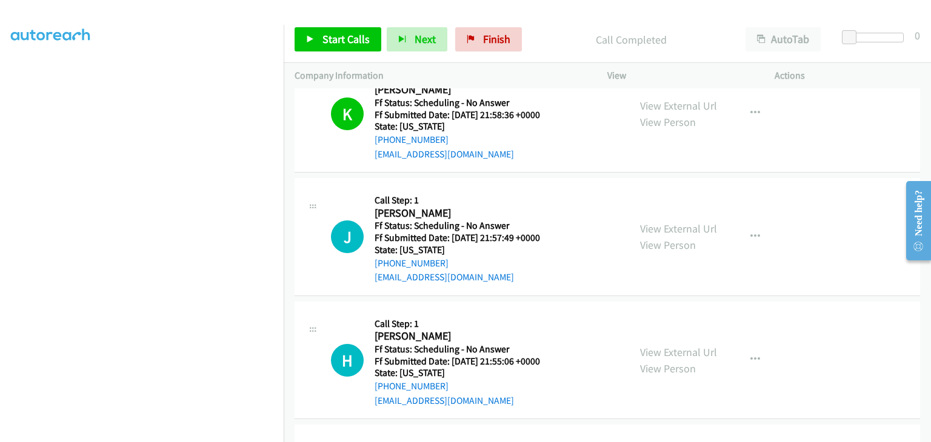
scroll to position [364, 0]
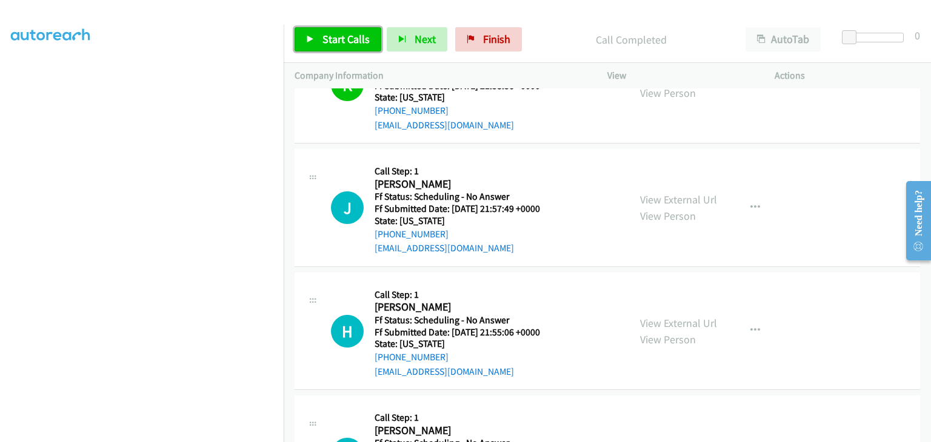
click at [361, 49] on link "Start Calls" at bounding box center [338, 39] width 87 height 24
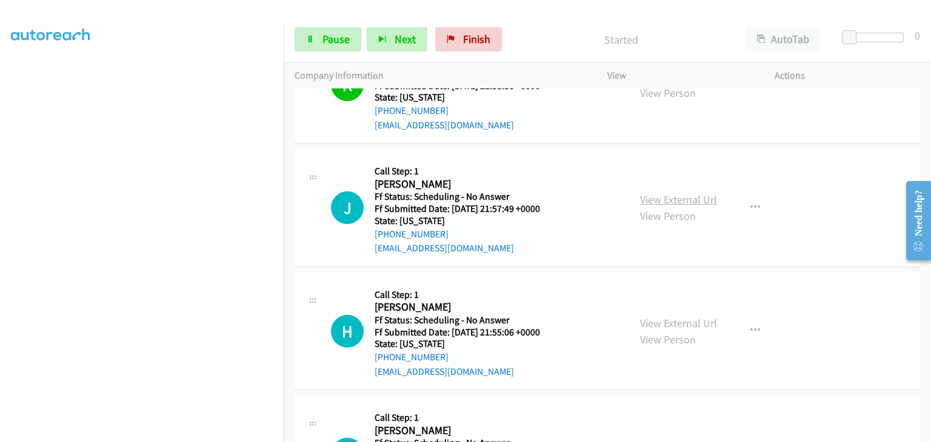
click at [686, 196] on link "View External Url" at bounding box center [678, 200] width 77 height 14
click at [667, 321] on link "View External Url" at bounding box center [678, 323] width 77 height 14
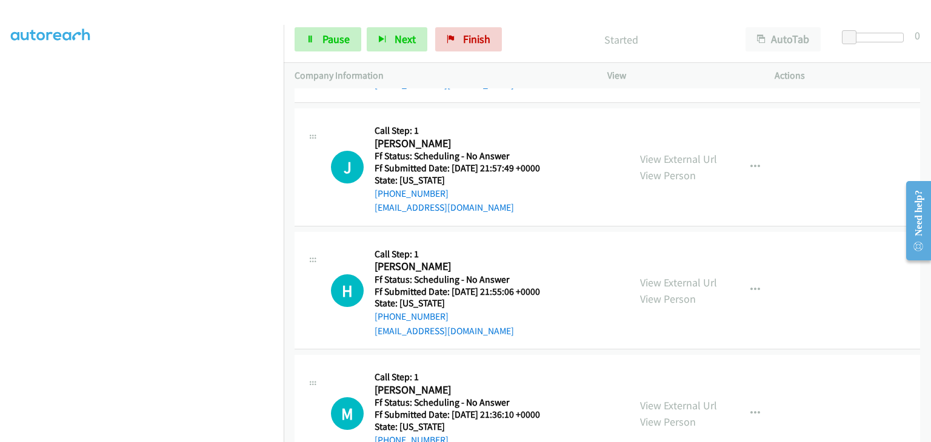
scroll to position [424, 0]
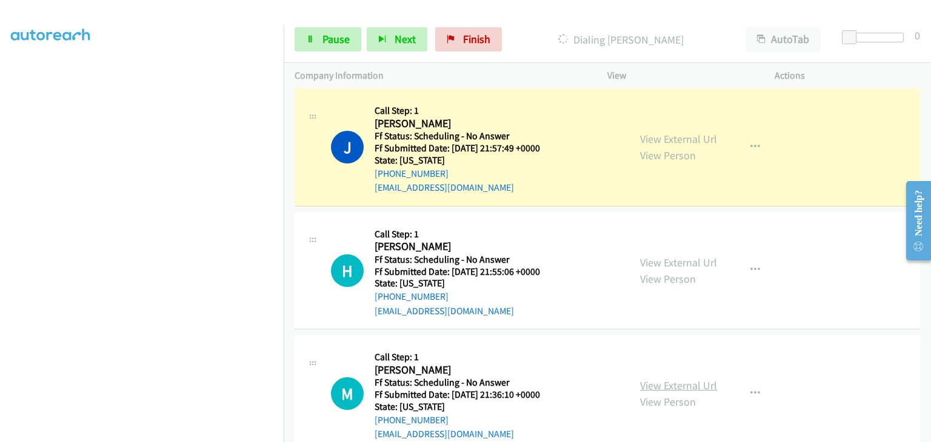
click at [694, 388] on link "View External Url" at bounding box center [678, 386] width 77 height 14
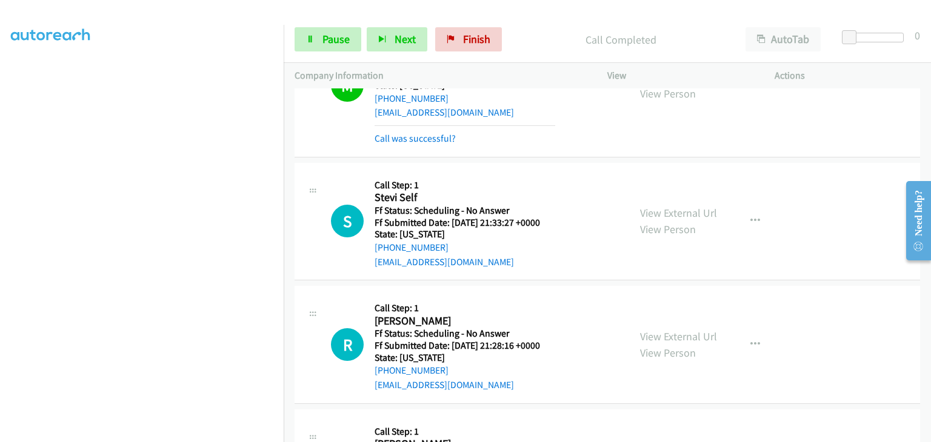
scroll to position [848, 0]
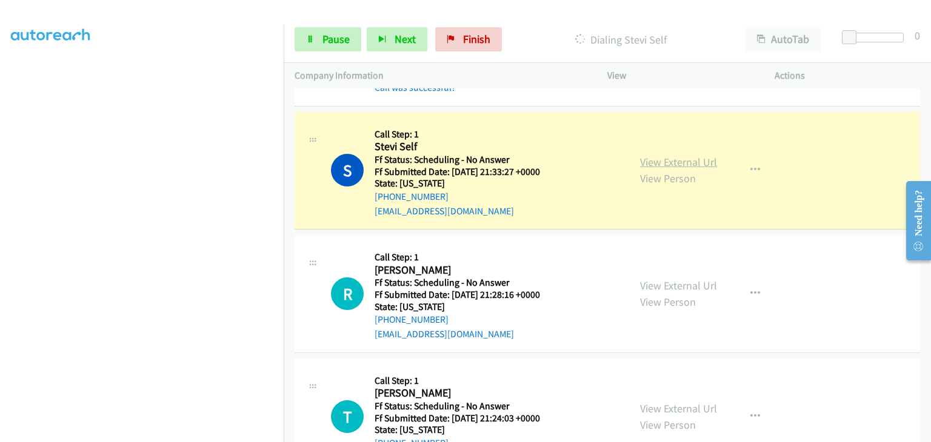
click at [673, 165] on link "View External Url" at bounding box center [678, 162] width 77 height 14
click at [645, 279] on link "View External Url" at bounding box center [678, 286] width 77 height 14
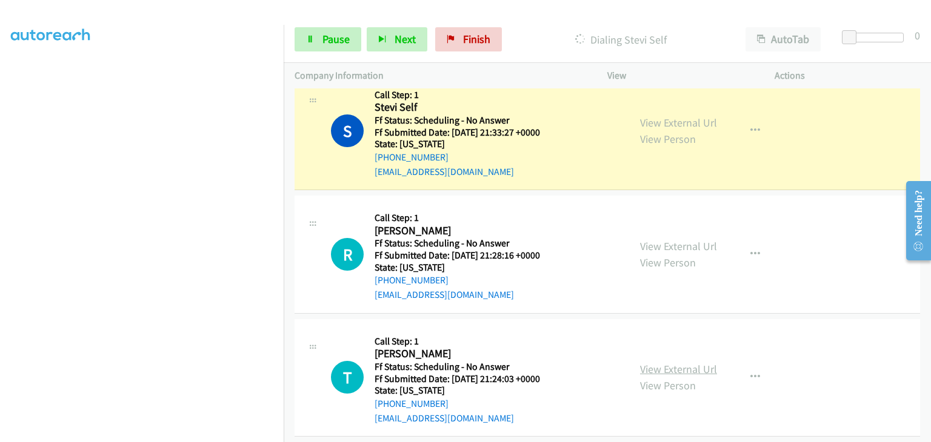
scroll to position [909, 0]
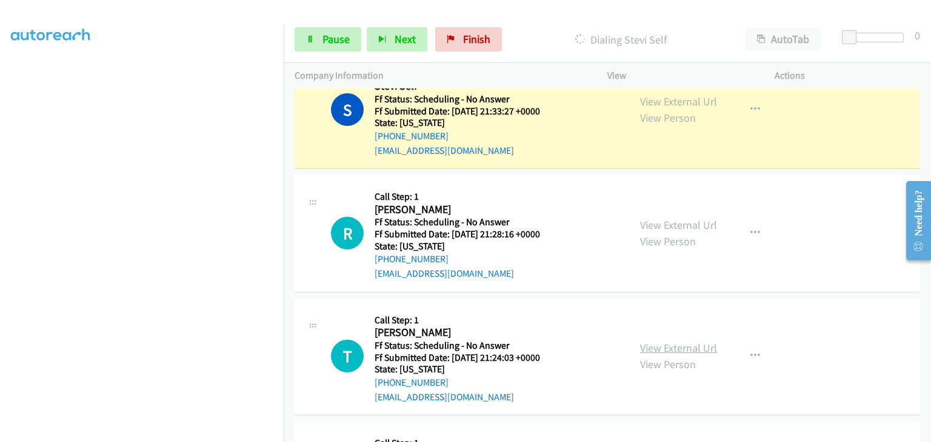
click at [648, 344] on link "View External Url" at bounding box center [678, 348] width 77 height 14
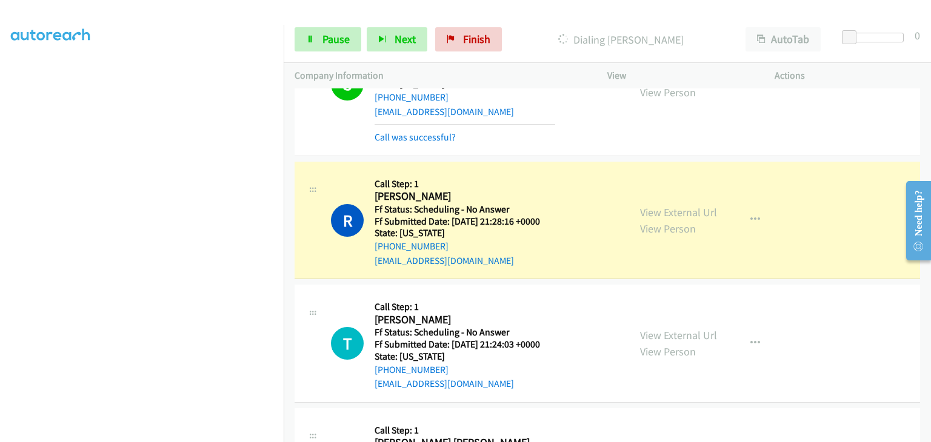
scroll to position [970, 0]
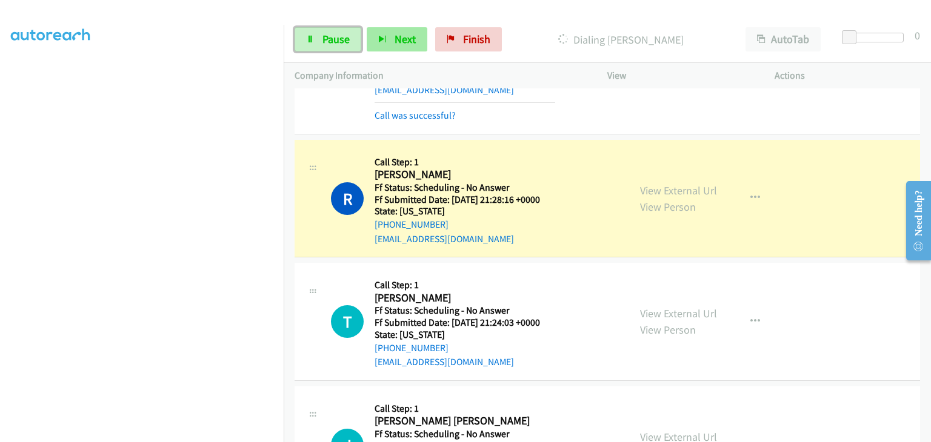
drag, startPoint x: 331, startPoint y: 41, endPoint x: 410, endPoint y: 35, distance: 79.7
click at [331, 41] on span "Pause" at bounding box center [335, 39] width 27 height 14
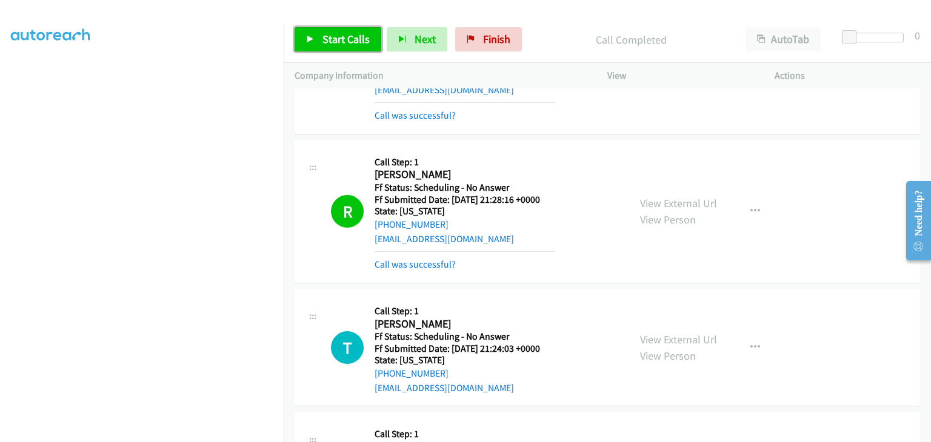
click at [340, 36] on span "Start Calls" at bounding box center [345, 39] width 47 height 14
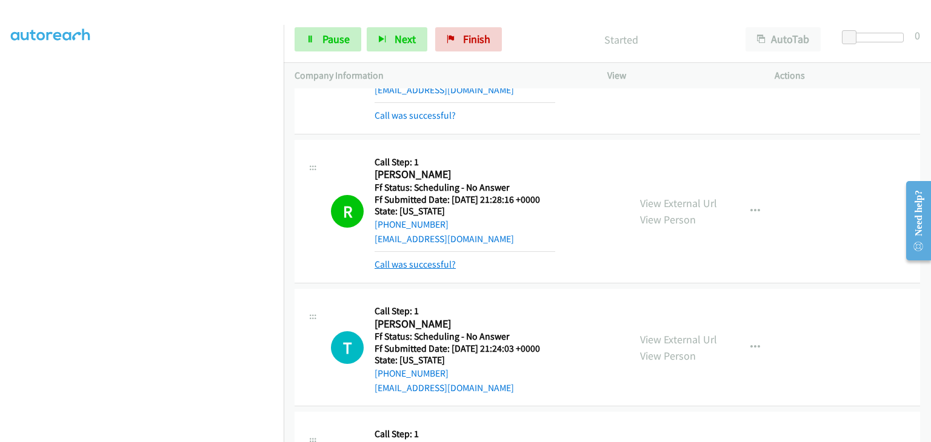
click at [432, 259] on link "Call was successful?" at bounding box center [414, 265] width 81 height 12
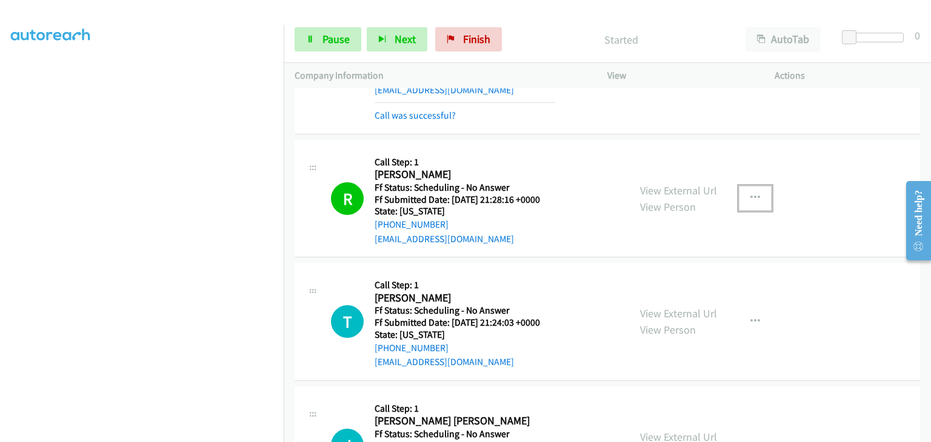
click at [752, 195] on icon "button" at bounding box center [755, 198] width 10 height 10
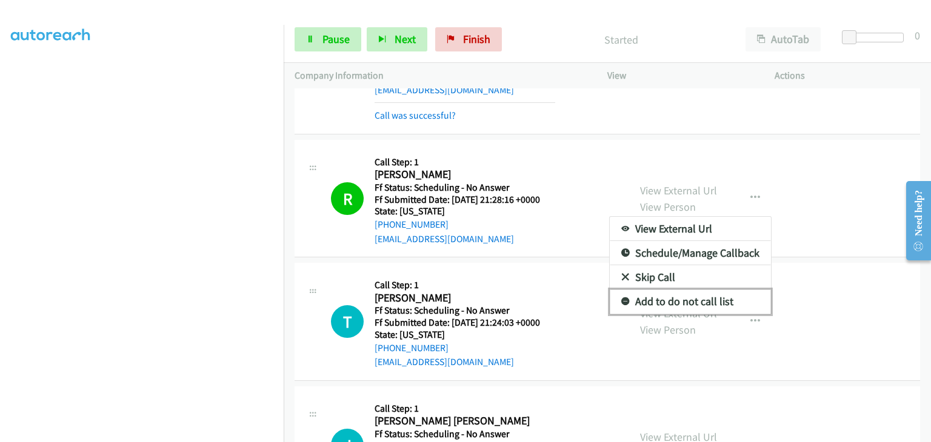
click at [679, 299] on link "Add to do not call list" at bounding box center [690, 302] width 161 height 24
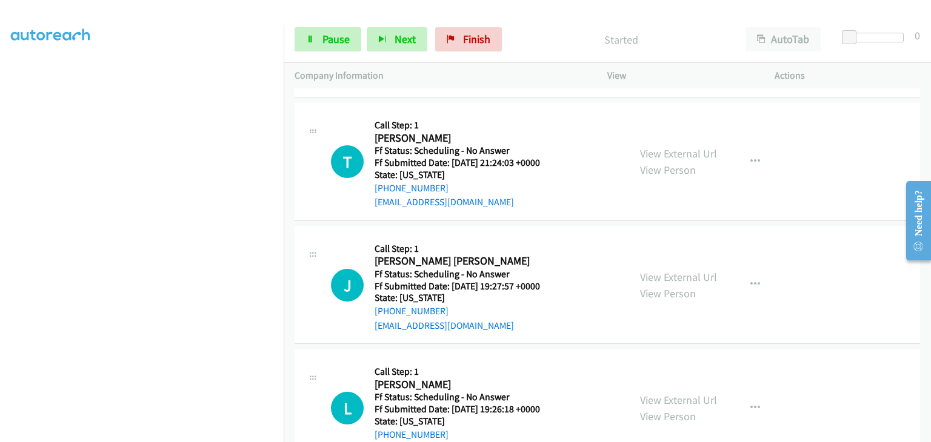
scroll to position [1151, 0]
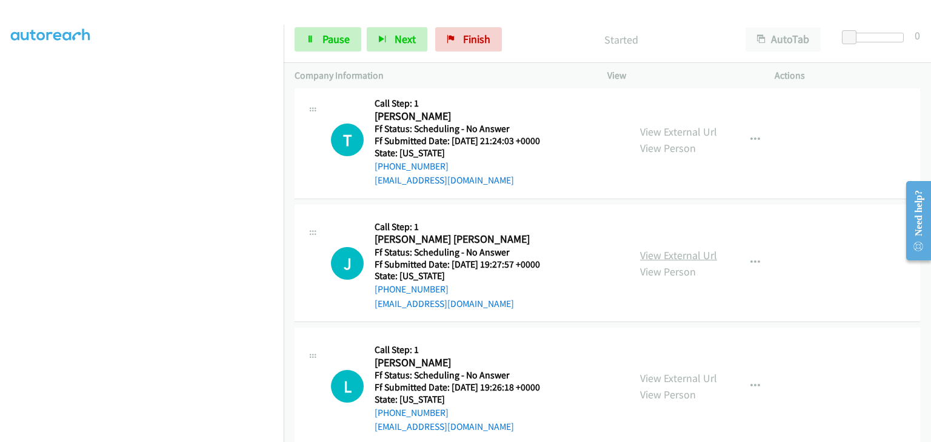
click at [650, 259] on link "View External Url" at bounding box center [678, 255] width 77 height 14
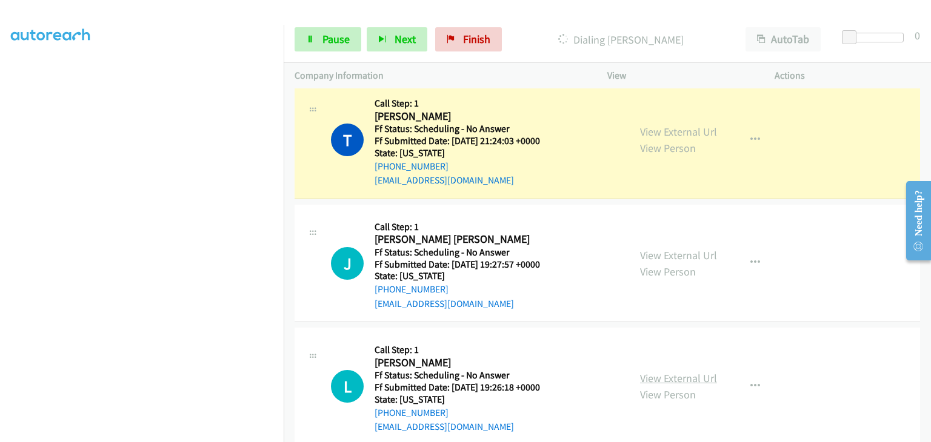
click at [657, 376] on link "View External Url" at bounding box center [678, 378] width 77 height 14
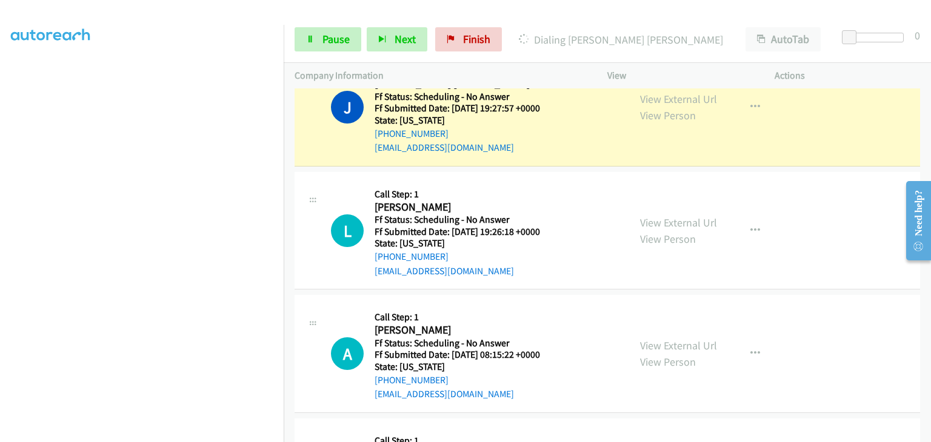
scroll to position [1273, 0]
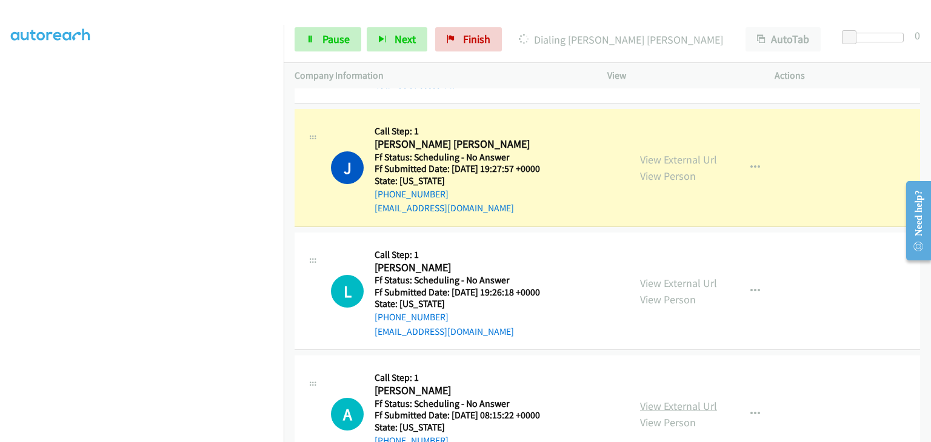
click at [690, 402] on link "View External Url" at bounding box center [678, 406] width 77 height 14
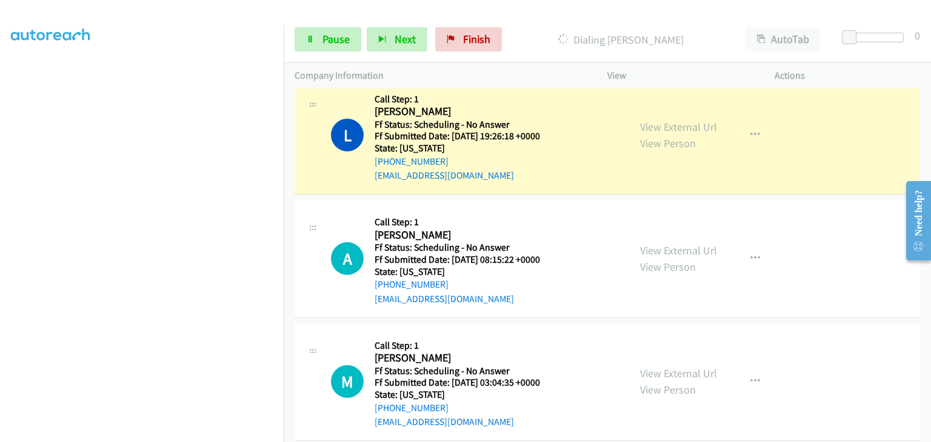
scroll to position [238, 0]
click at [675, 368] on link "View External Url" at bounding box center [678, 374] width 77 height 14
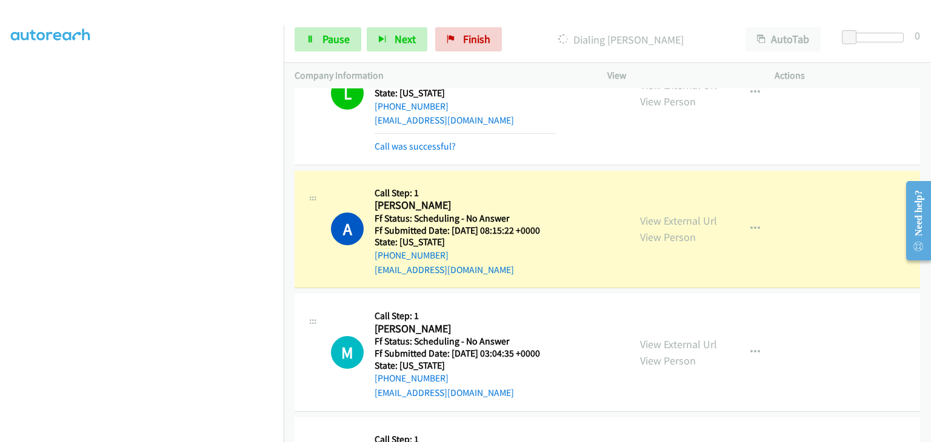
scroll to position [1576, 0]
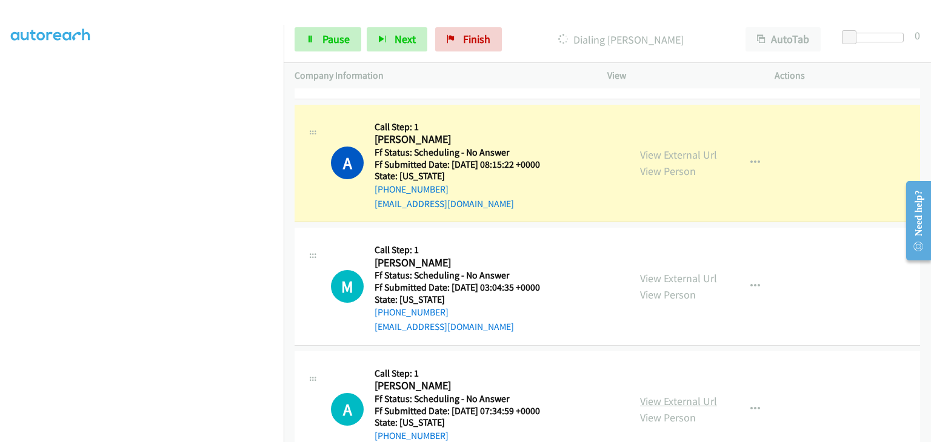
click at [674, 395] on link "View External Url" at bounding box center [678, 401] width 77 height 14
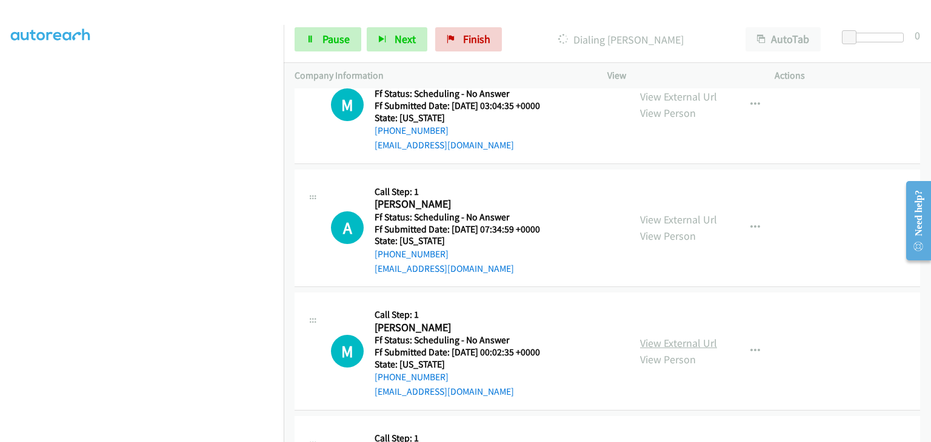
click at [676, 339] on link "View External Url" at bounding box center [678, 343] width 77 height 14
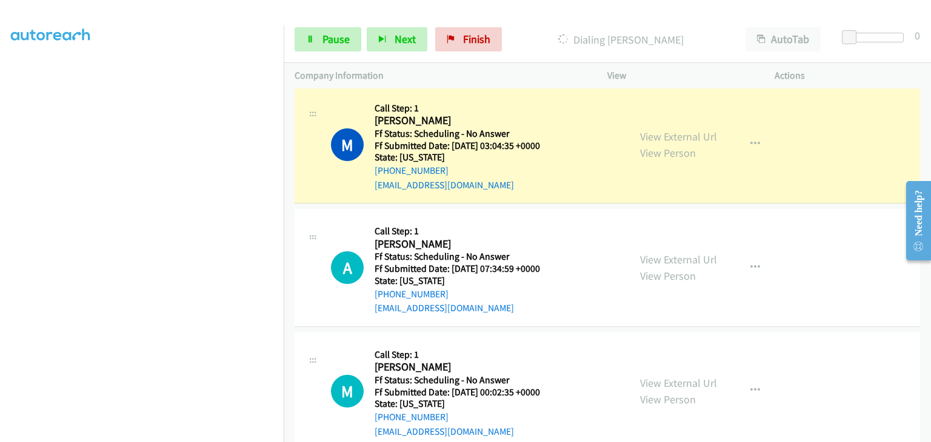
scroll to position [1722, 0]
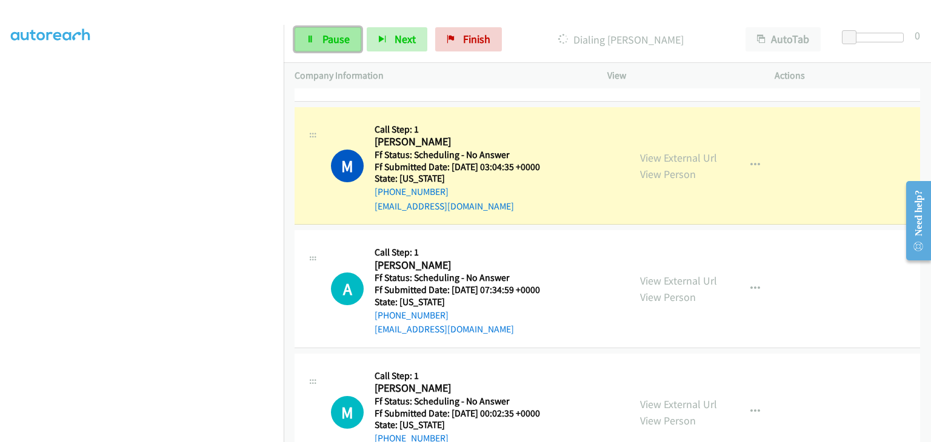
click at [344, 38] on span "Pause" at bounding box center [335, 39] width 27 height 14
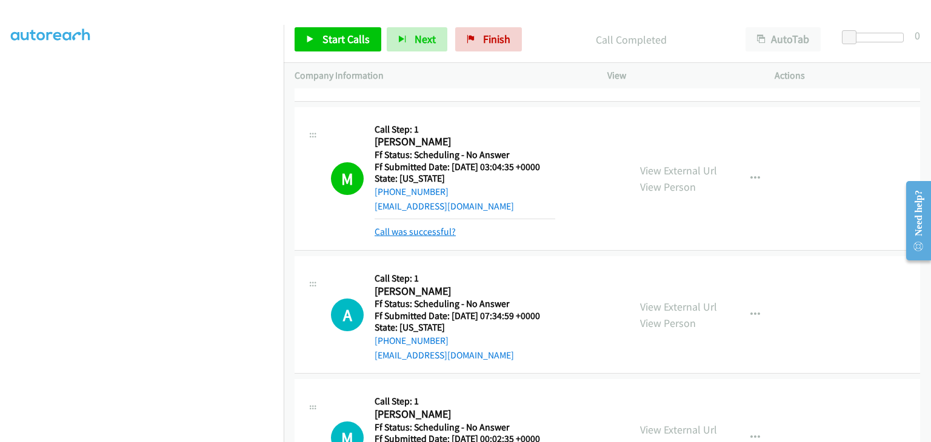
click at [426, 231] on link "Call was successful?" at bounding box center [414, 232] width 81 height 12
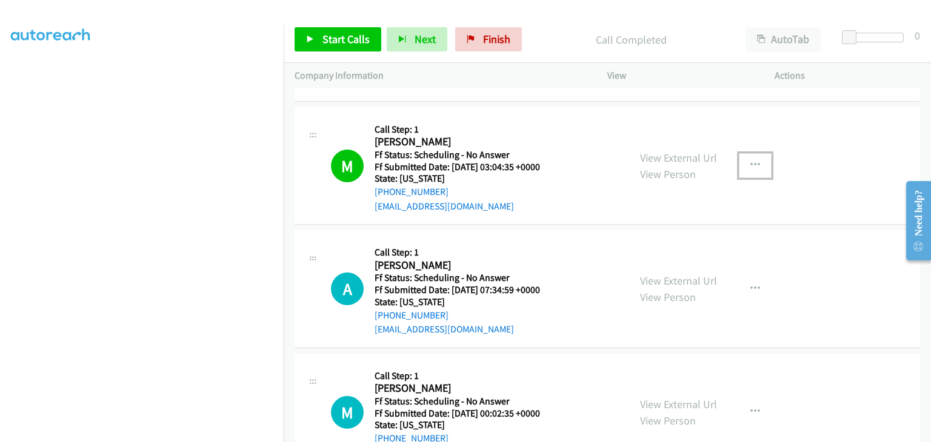
click at [744, 168] on button "button" at bounding box center [755, 165] width 33 height 24
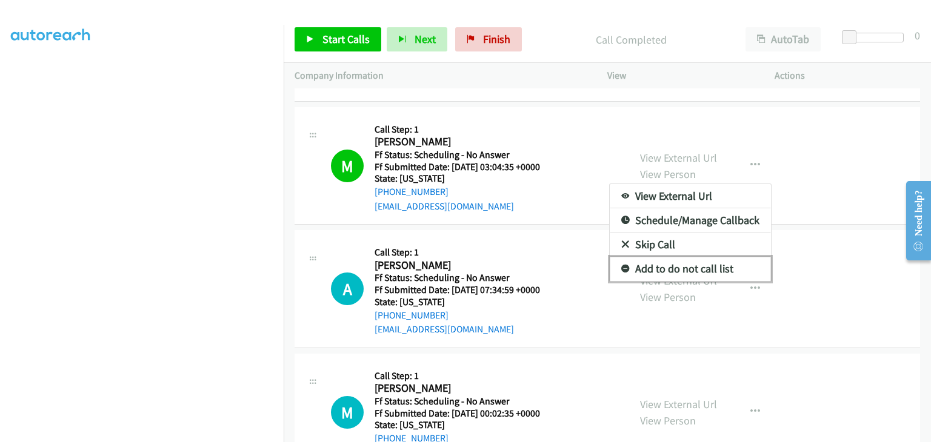
click at [681, 259] on link "Add to do not call list" at bounding box center [690, 269] width 161 height 24
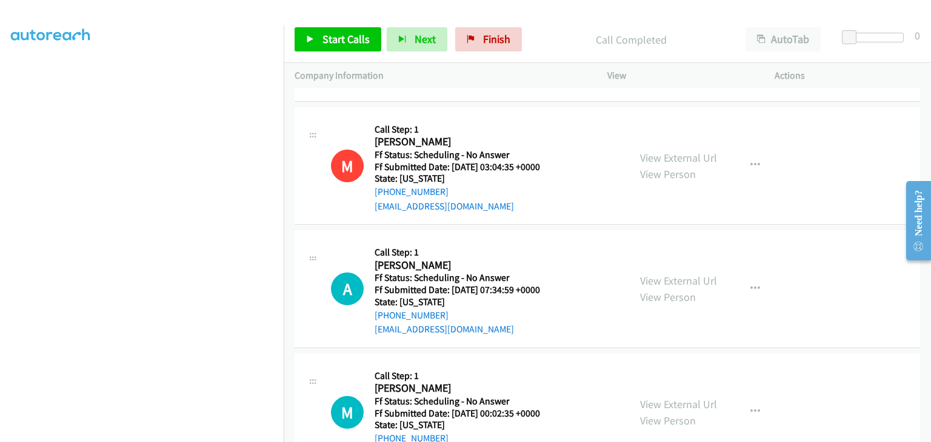
scroll to position [1843, 0]
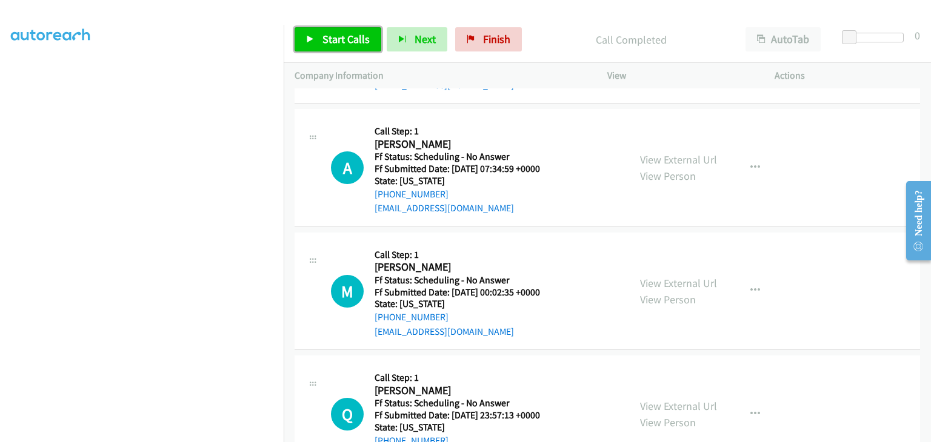
click at [354, 41] on span "Start Calls" at bounding box center [345, 39] width 47 height 14
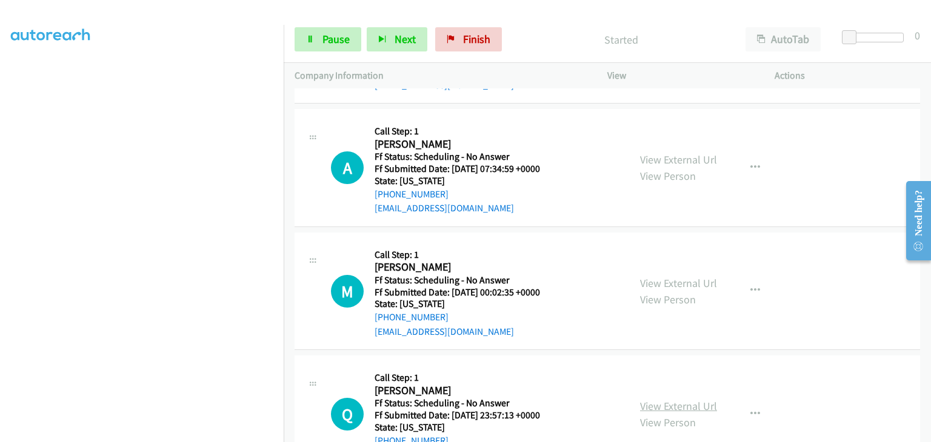
click at [665, 399] on link "View External Url" at bounding box center [678, 406] width 77 height 14
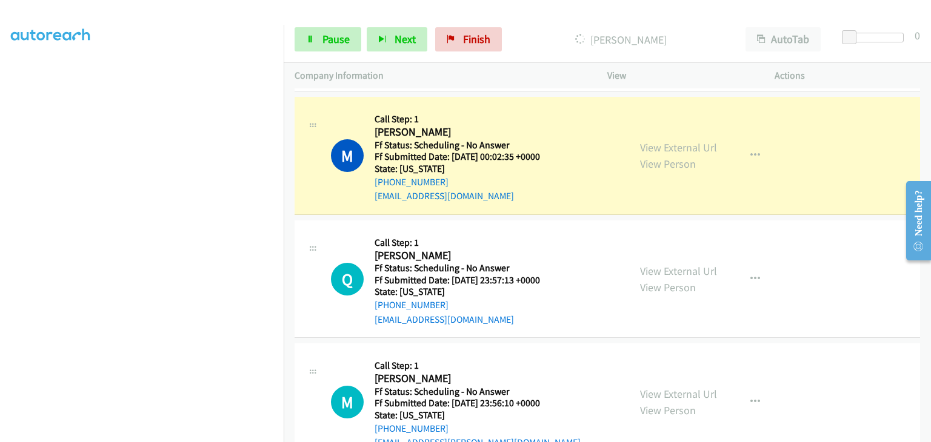
scroll to position [2025, 0]
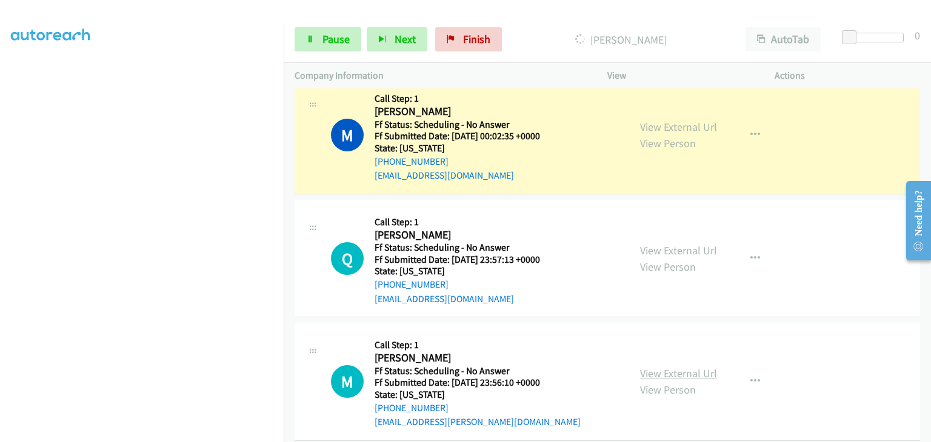
click at [691, 373] on link "View External Url" at bounding box center [678, 374] width 77 height 14
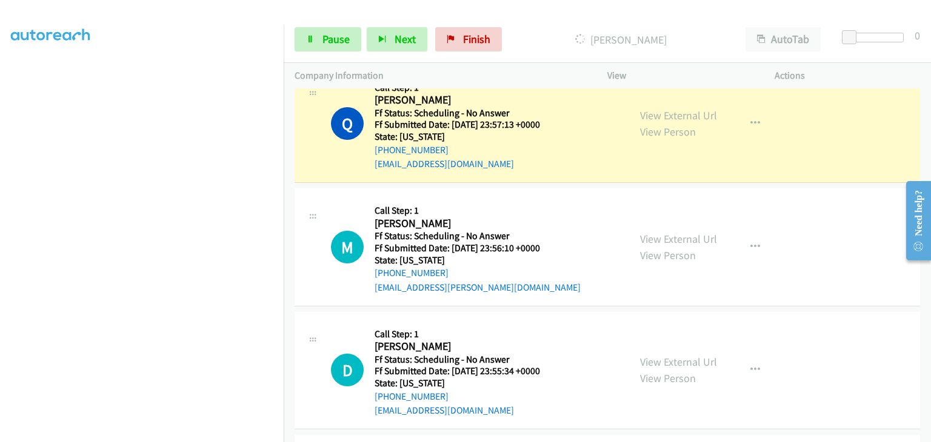
scroll to position [2207, 0]
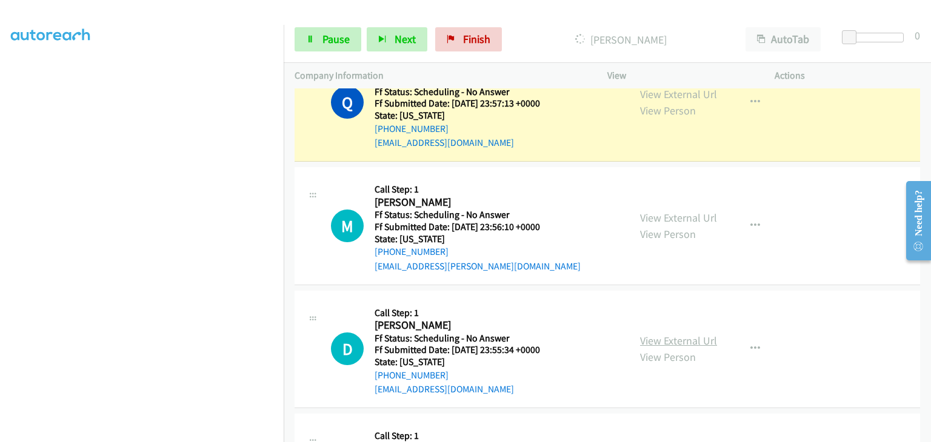
click at [657, 334] on link "View External Url" at bounding box center [678, 341] width 77 height 14
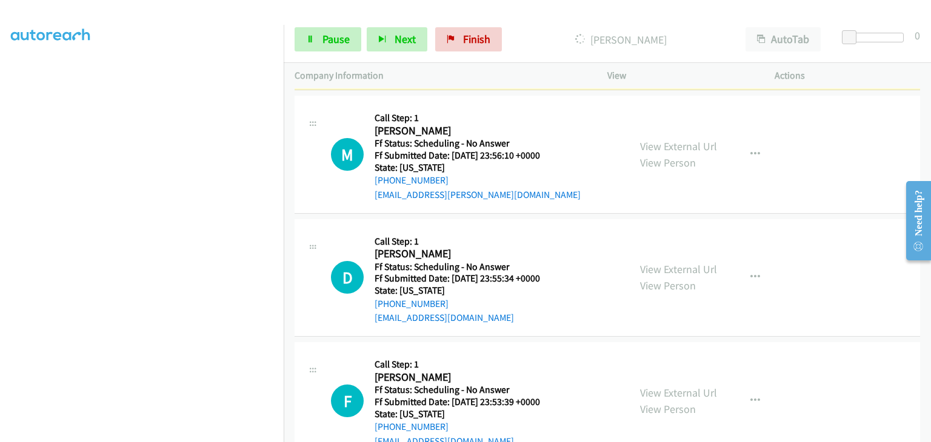
scroll to position [2328, 0]
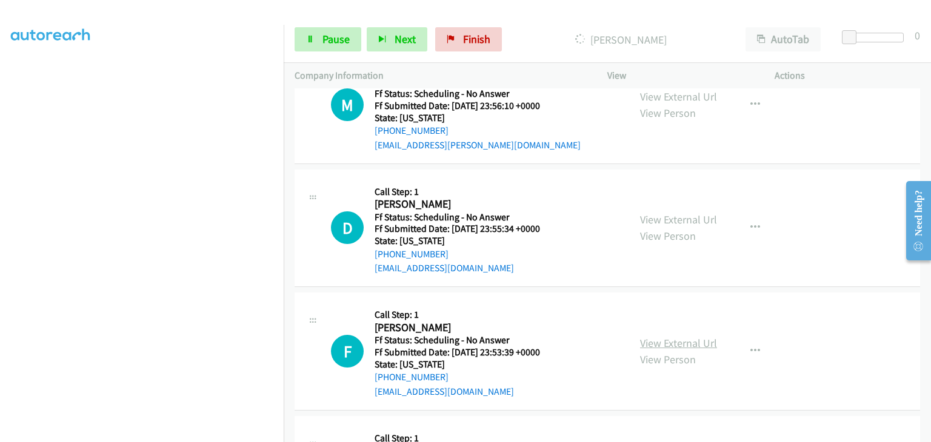
click at [659, 339] on link "View External Url" at bounding box center [678, 343] width 77 height 14
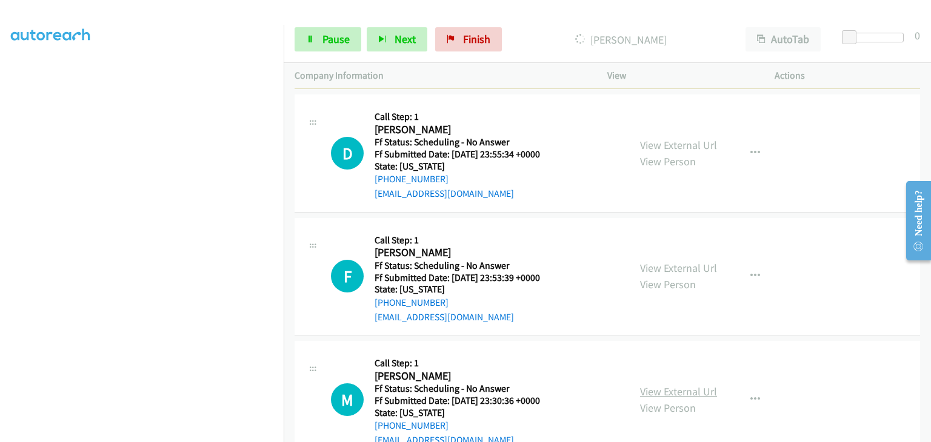
scroll to position [2449, 0]
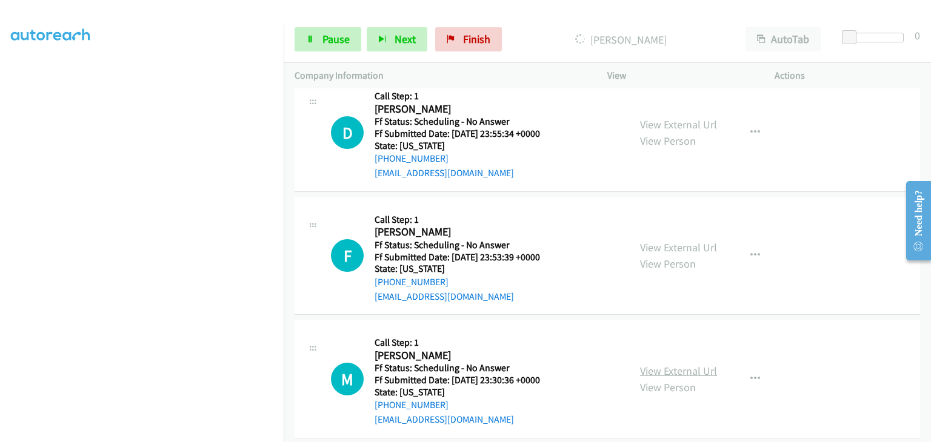
click at [662, 367] on link "View External Url" at bounding box center [678, 371] width 77 height 14
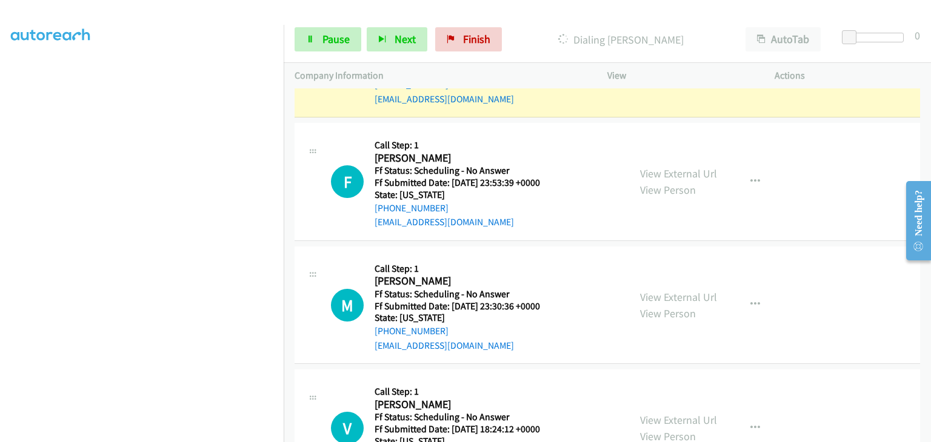
scroll to position [2571, 0]
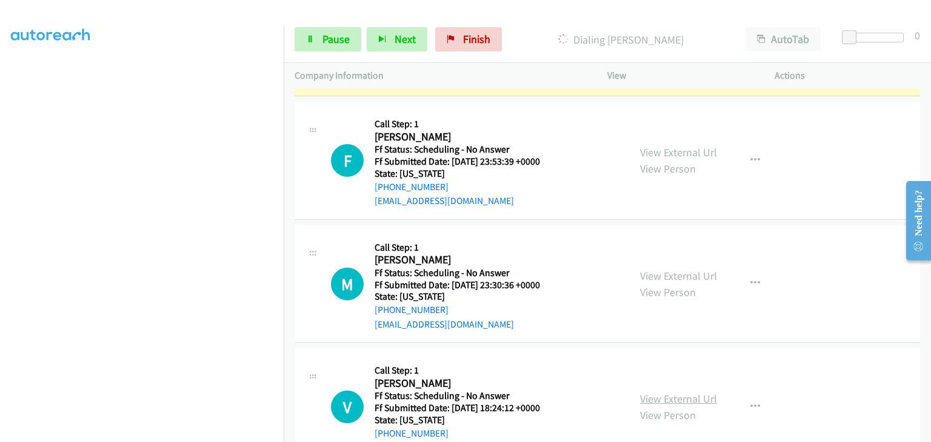
click at [669, 392] on link "View External Url" at bounding box center [678, 399] width 77 height 14
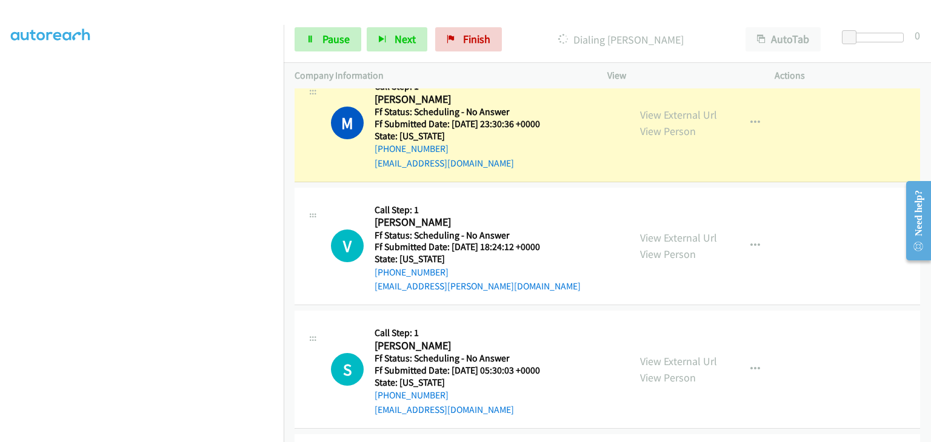
scroll to position [2813, 0]
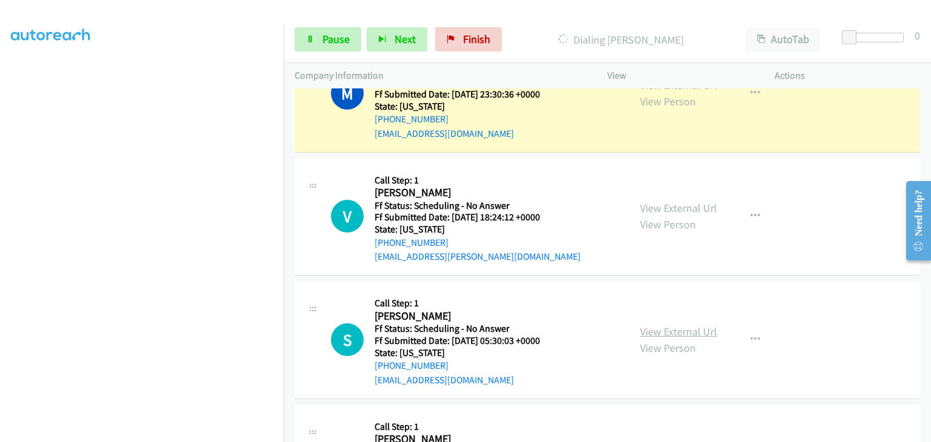
click at [652, 325] on link "View External Url" at bounding box center [678, 332] width 77 height 14
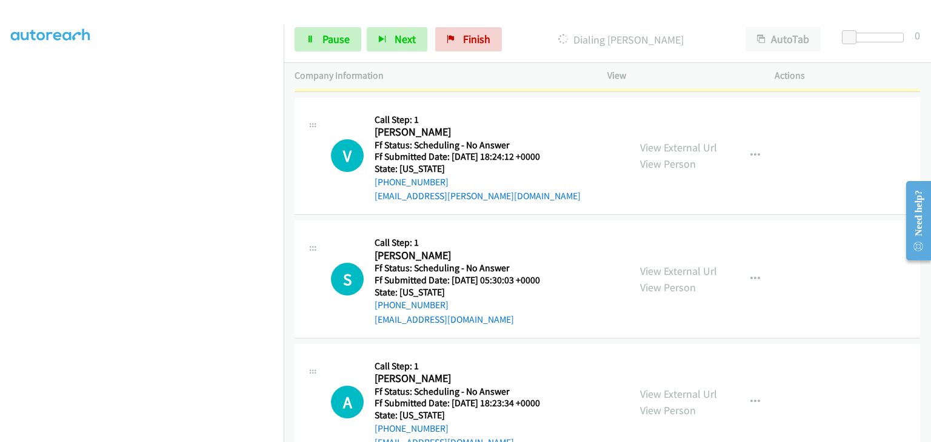
scroll to position [2934, 0]
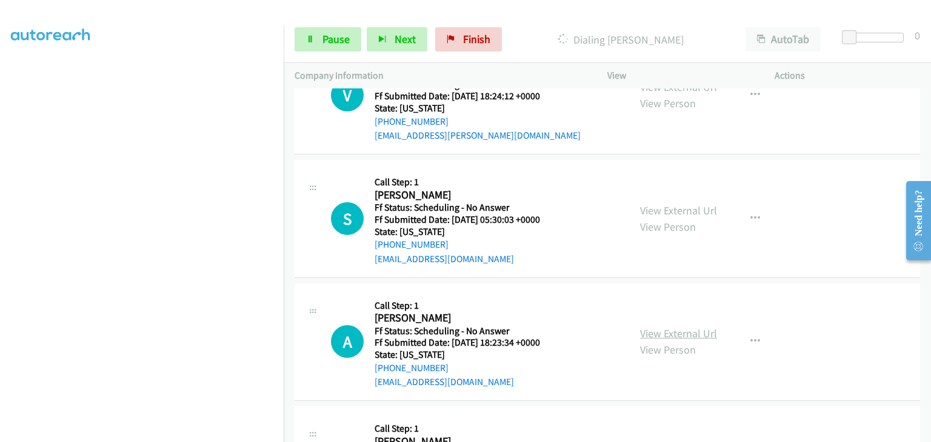
click at [663, 327] on link "View External Url" at bounding box center [678, 334] width 77 height 14
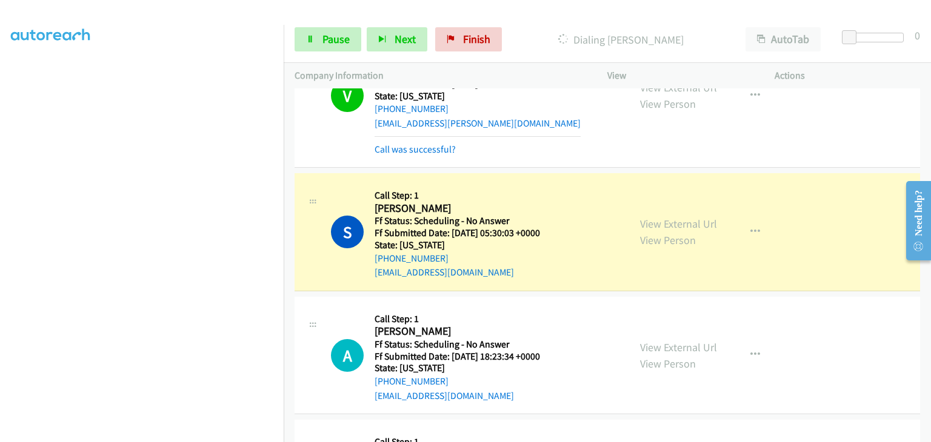
scroll to position [3033, 0]
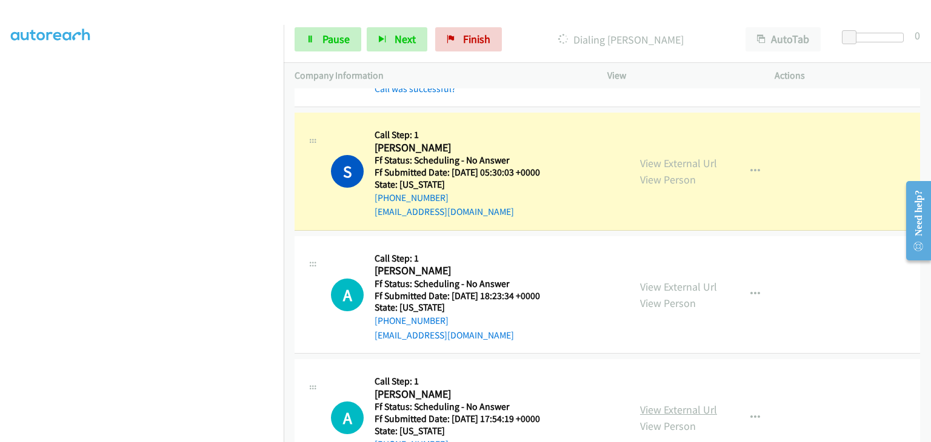
click at [665, 403] on link "View External Url" at bounding box center [678, 410] width 77 height 14
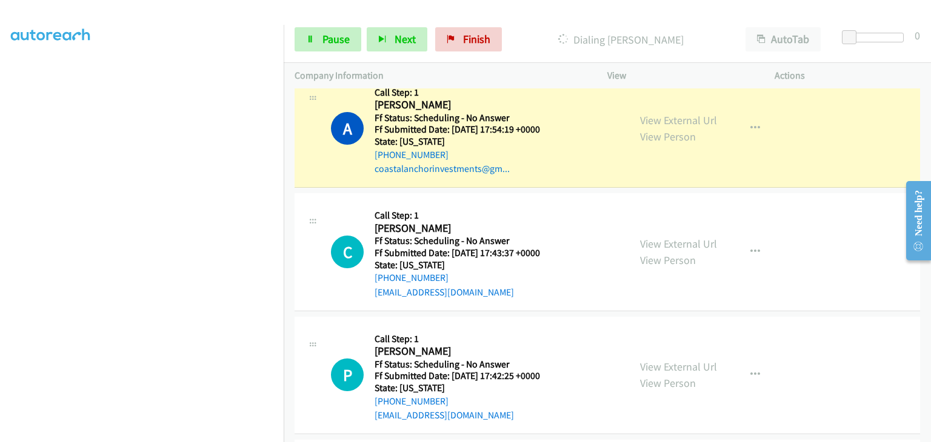
scroll to position [3336, 0]
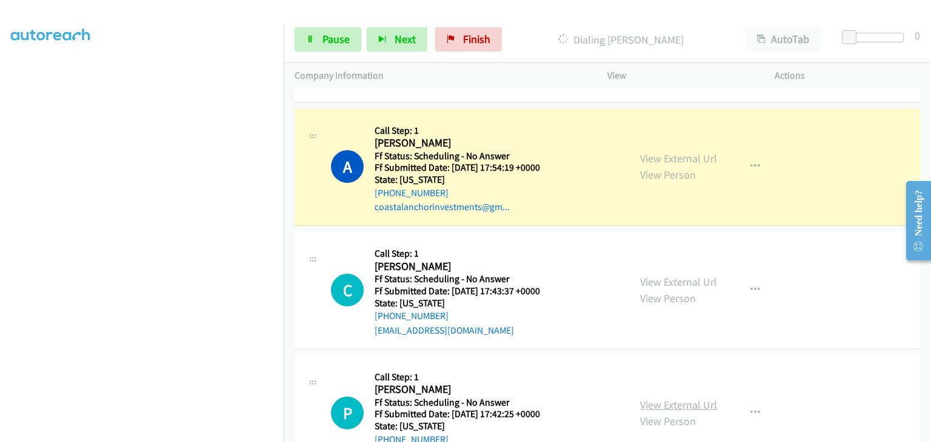
click at [667, 398] on link "View External Url" at bounding box center [678, 405] width 77 height 14
click at [665, 276] on link "View External Url" at bounding box center [678, 282] width 77 height 14
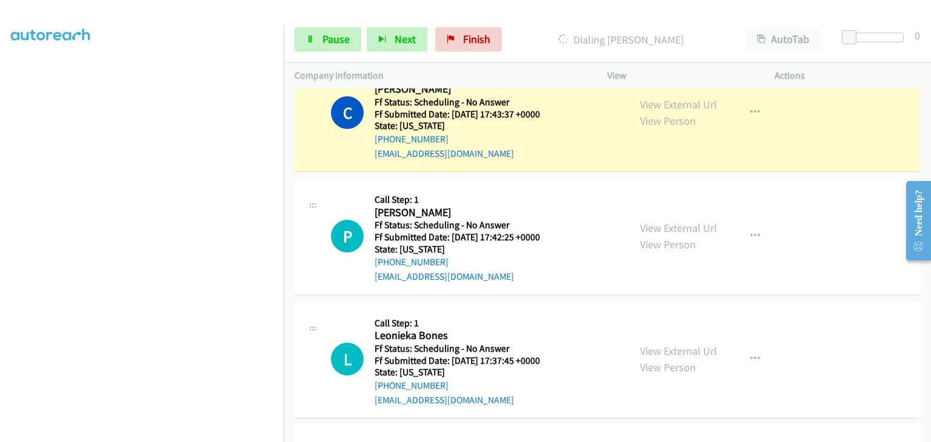
scroll to position [3518, 0]
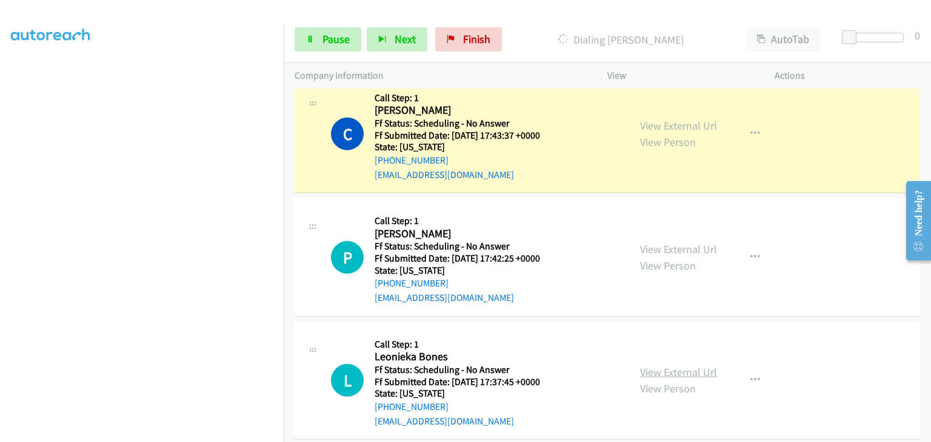
click at [668, 369] on link "View External Url" at bounding box center [678, 372] width 77 height 14
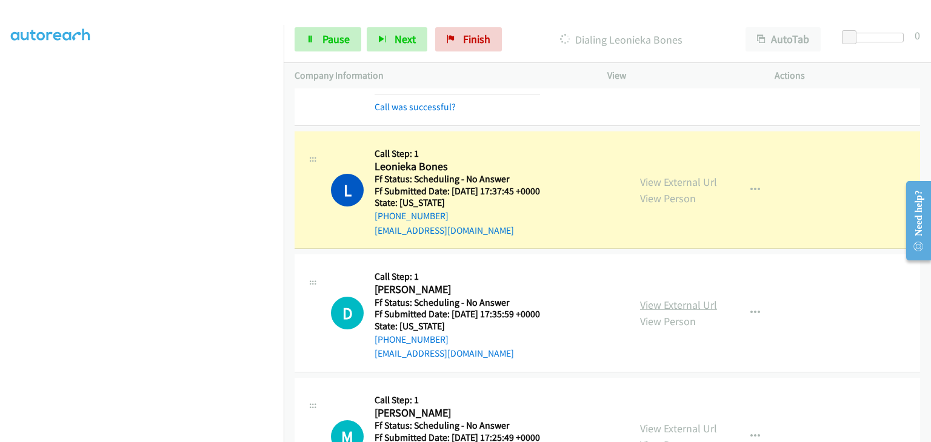
scroll to position [3821, 0]
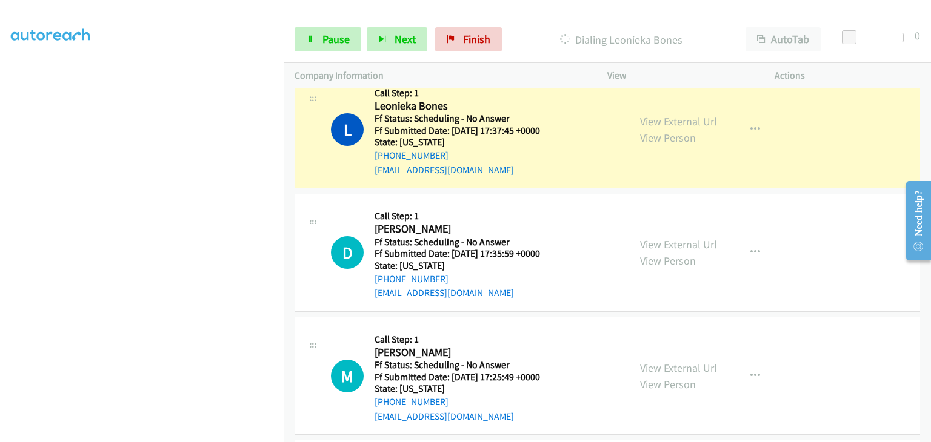
click at [662, 238] on link "View External Url" at bounding box center [678, 245] width 77 height 14
click at [662, 361] on link "View External Url" at bounding box center [678, 368] width 77 height 14
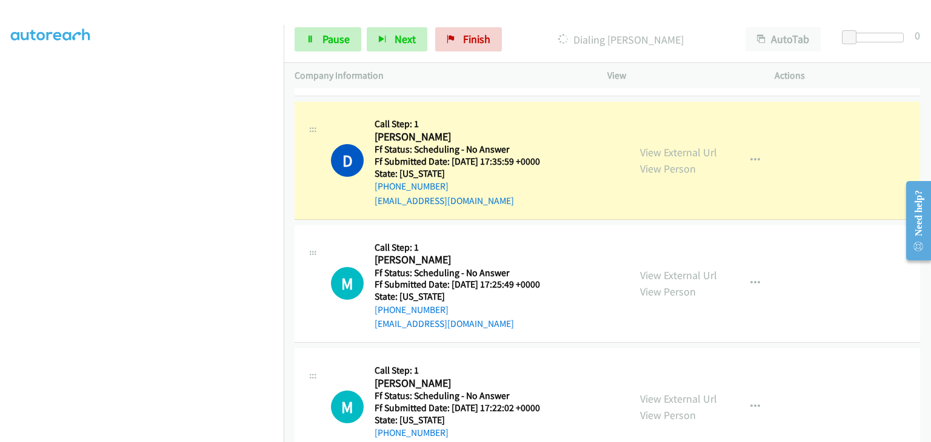
scroll to position [3942, 0]
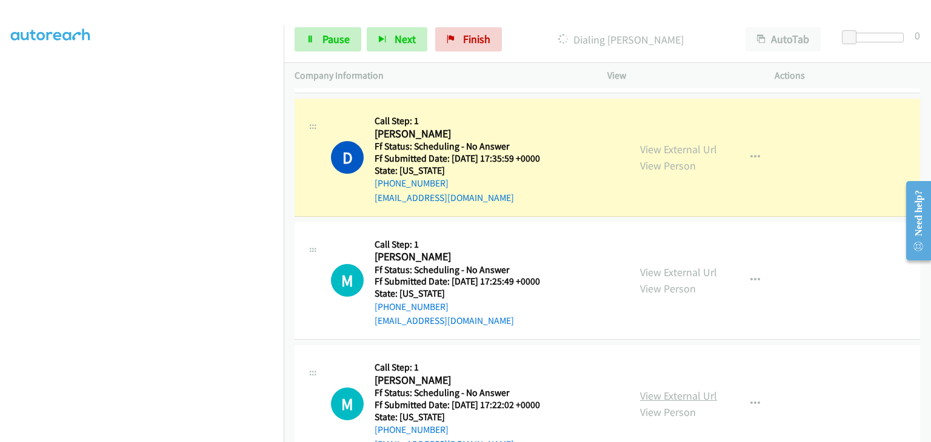
click at [664, 389] on link "View External Url" at bounding box center [678, 396] width 77 height 14
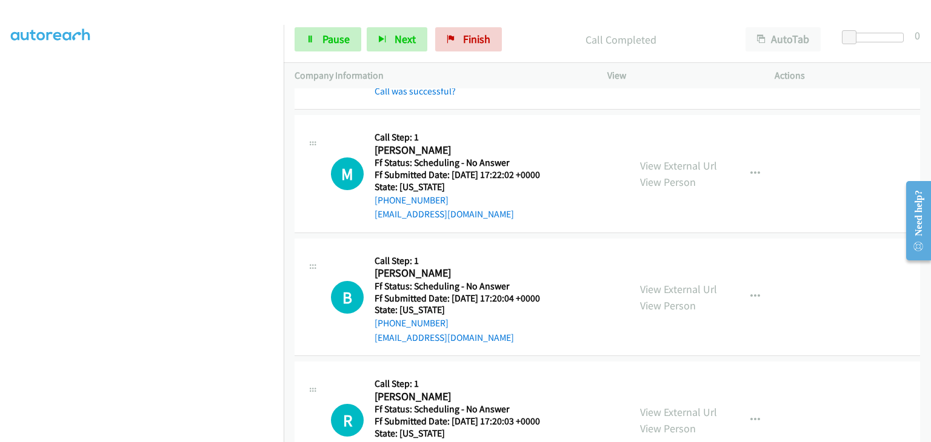
scroll to position [4245, 0]
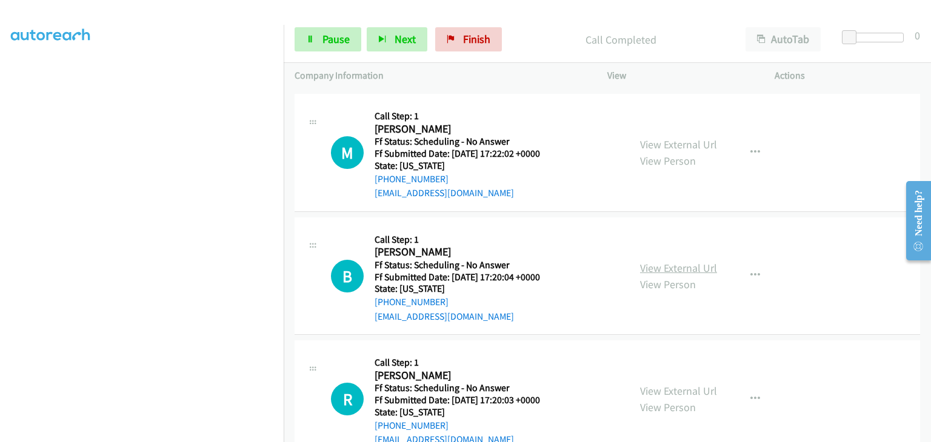
click at [667, 261] on link "View External Url" at bounding box center [678, 268] width 77 height 14
click at [671, 386] on link "View External Url" at bounding box center [678, 391] width 77 height 14
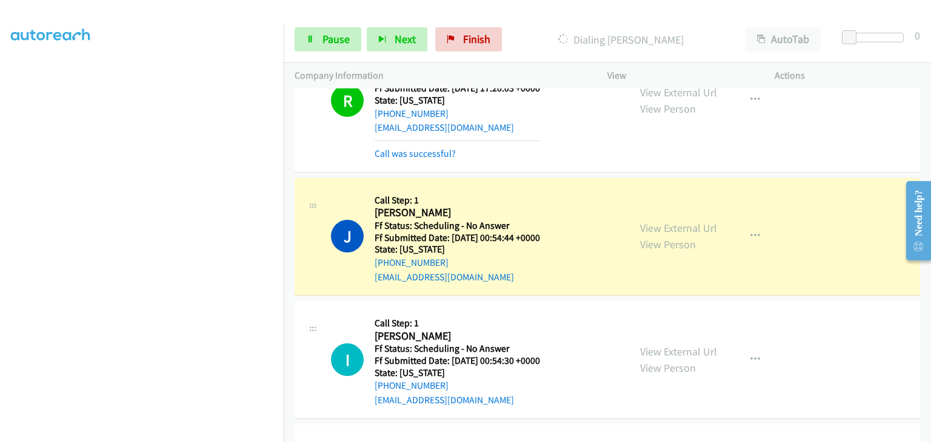
scroll to position [4669, 0]
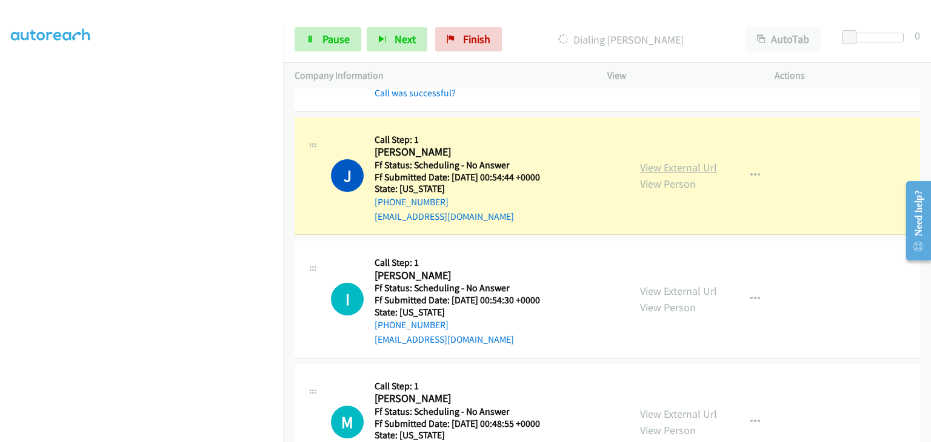
click at [711, 161] on link "View External Url" at bounding box center [678, 168] width 77 height 14
click at [666, 286] on link "View External Url" at bounding box center [678, 291] width 77 height 14
click at [655, 407] on link "View External Url" at bounding box center [678, 414] width 77 height 14
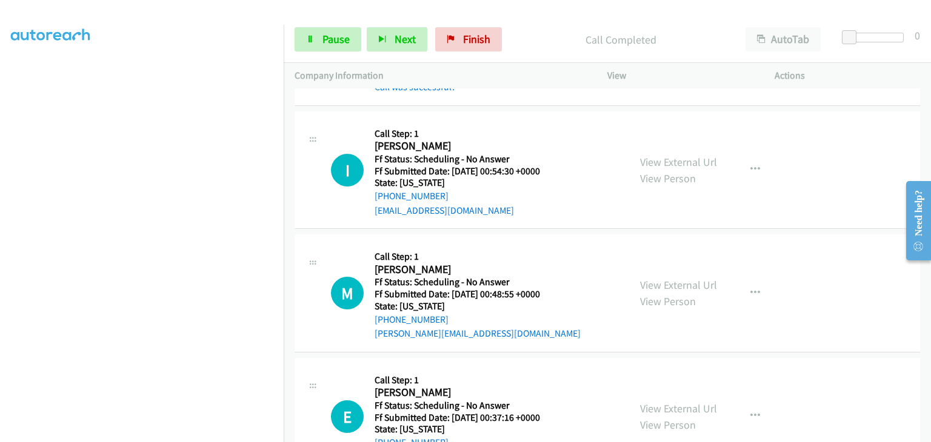
scroll to position [4851, 0]
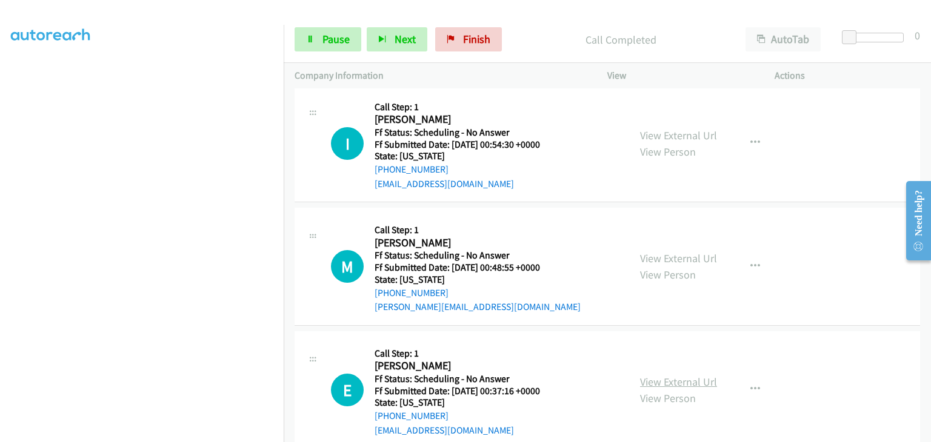
click at [659, 375] on link "View External Url" at bounding box center [678, 382] width 77 height 14
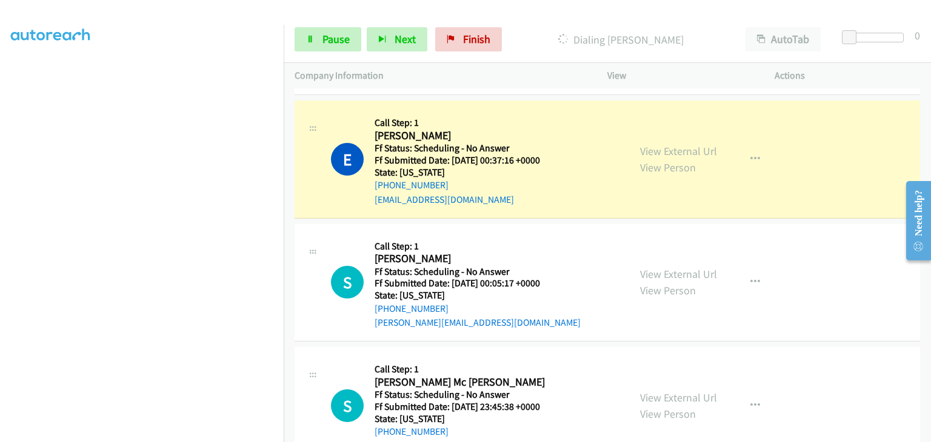
scroll to position [5154, 0]
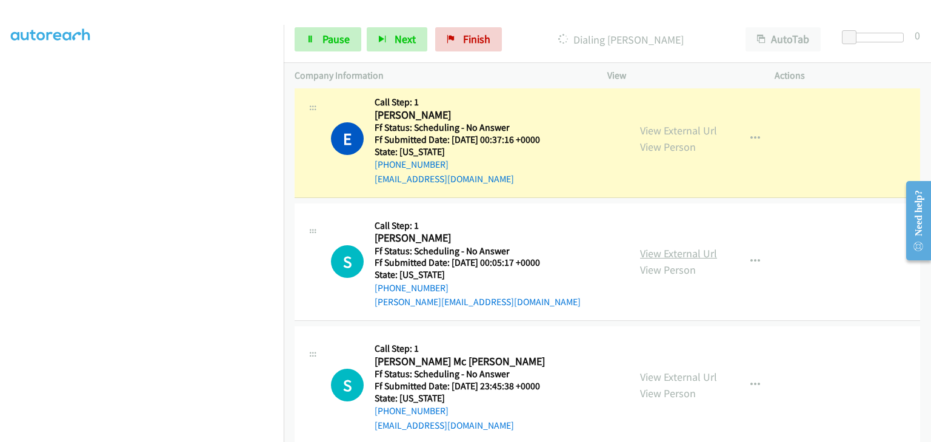
click at [684, 247] on link "View External Url" at bounding box center [678, 254] width 77 height 14
click at [661, 370] on link "View External Url" at bounding box center [678, 377] width 77 height 14
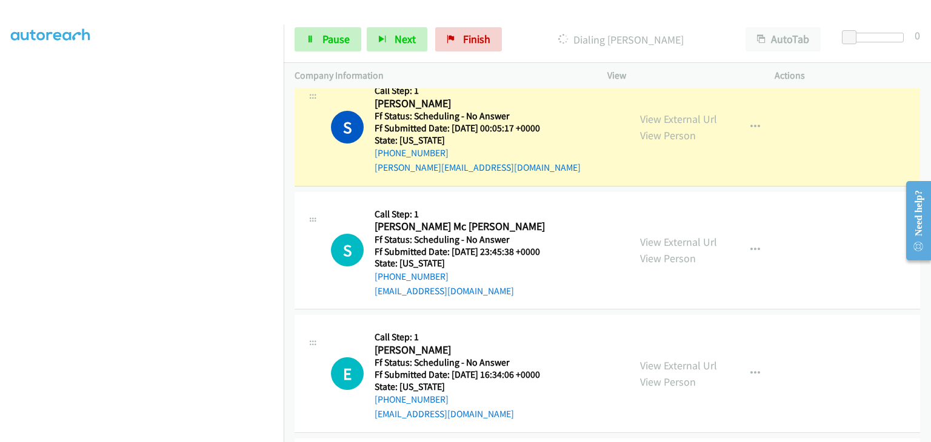
scroll to position [5336, 0]
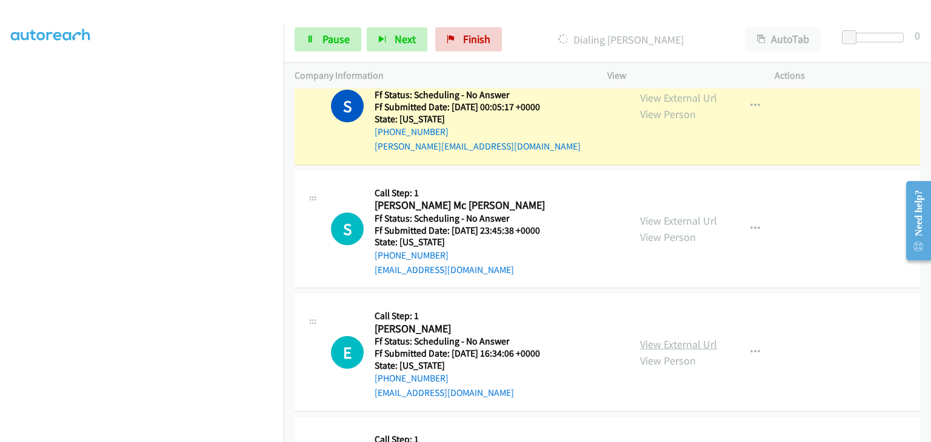
click at [669, 338] on link "View External Url" at bounding box center [678, 345] width 77 height 14
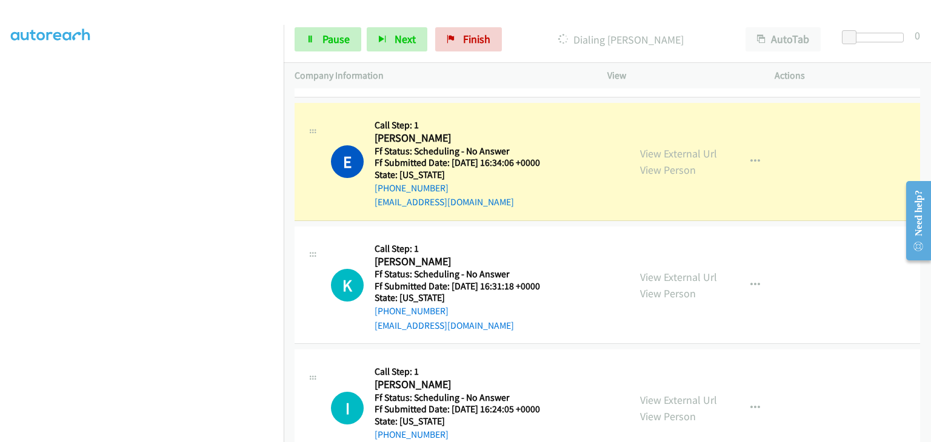
scroll to position [5639, 0]
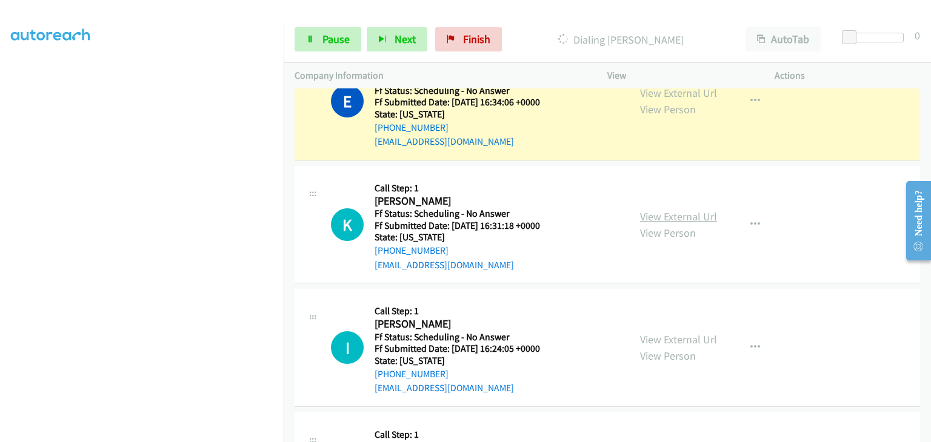
click at [650, 210] on link "View External Url" at bounding box center [678, 217] width 77 height 14
click at [654, 333] on link "View External Url" at bounding box center [678, 340] width 77 height 14
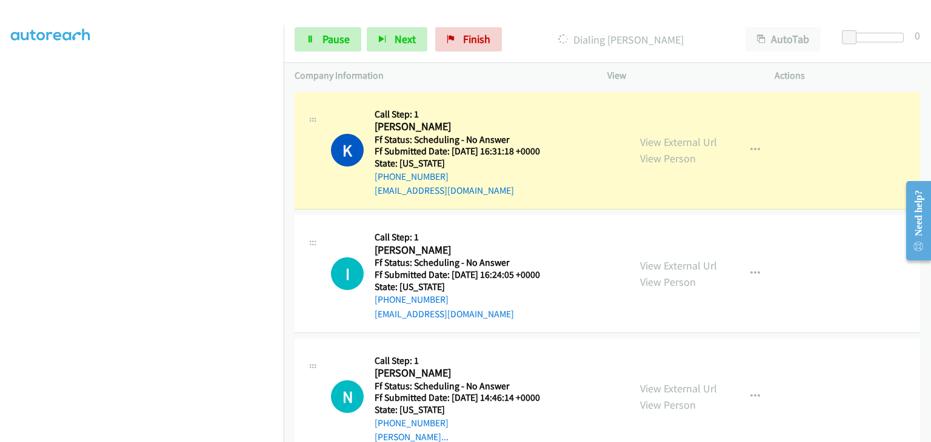
scroll to position [5760, 0]
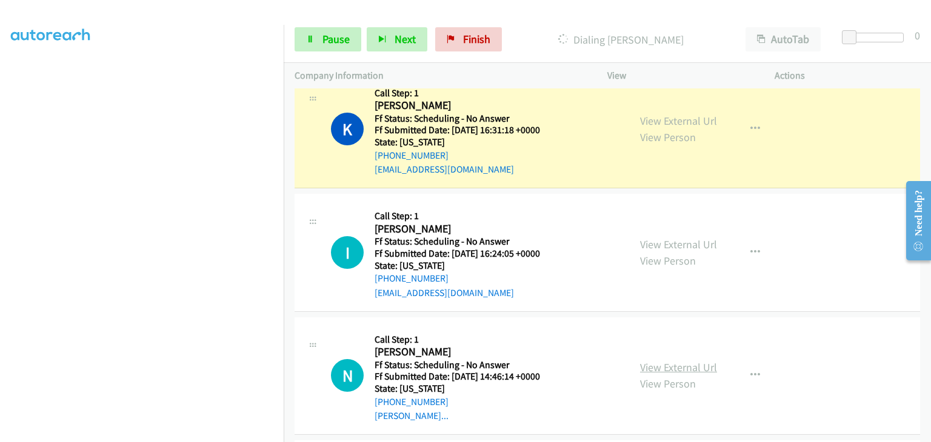
click at [674, 361] on link "View External Url" at bounding box center [678, 368] width 77 height 14
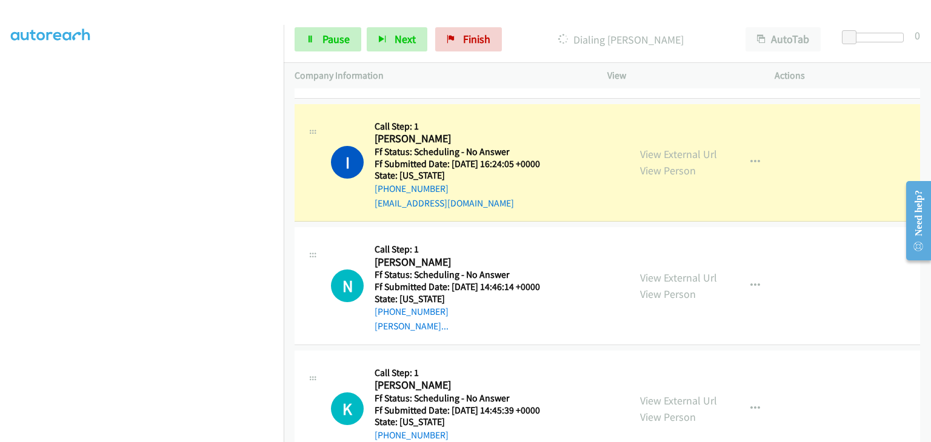
scroll to position [5881, 0]
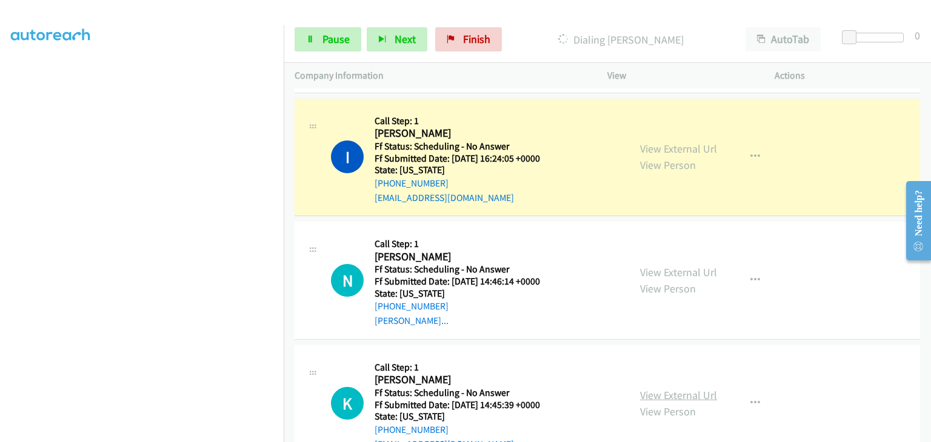
click at [676, 388] on link "View External Url" at bounding box center [678, 395] width 77 height 14
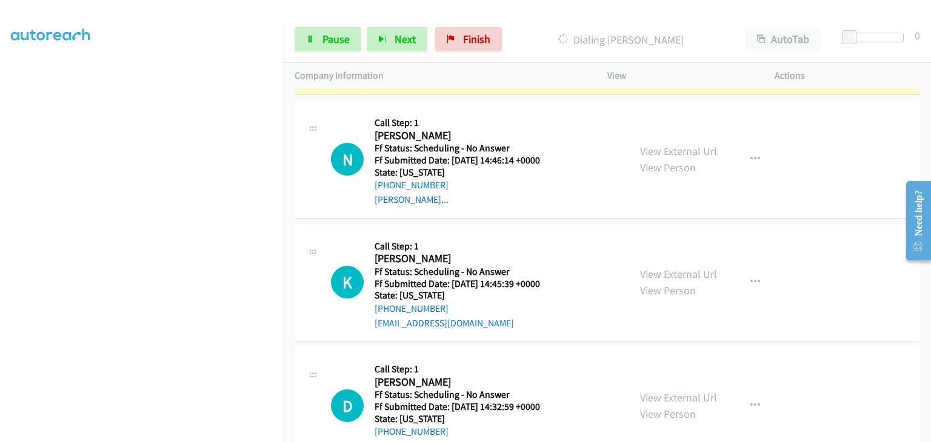
scroll to position [6028, 0]
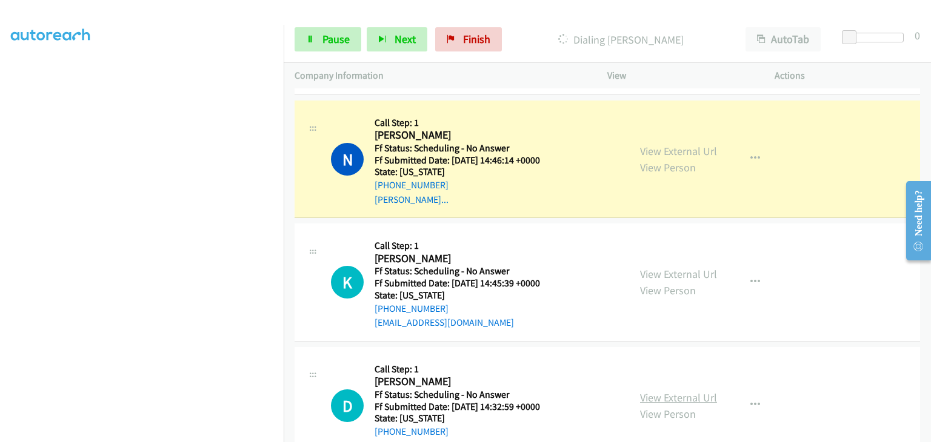
click at [648, 391] on link "View External Url" at bounding box center [678, 398] width 77 height 14
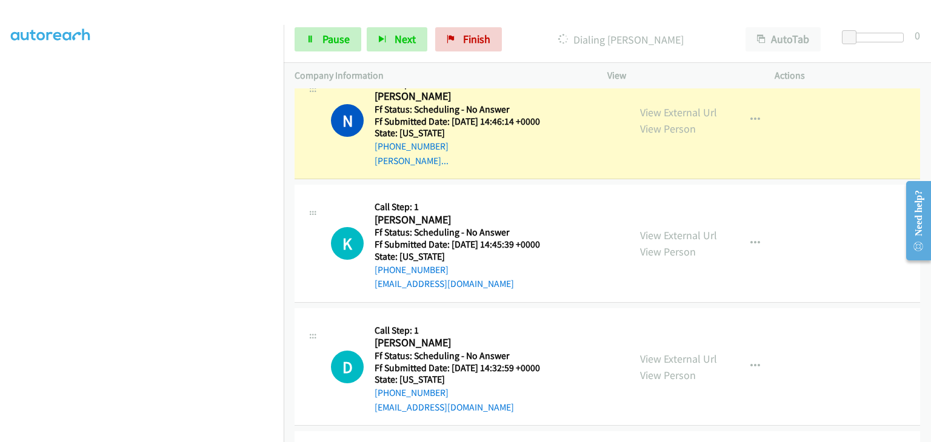
scroll to position [6089, 0]
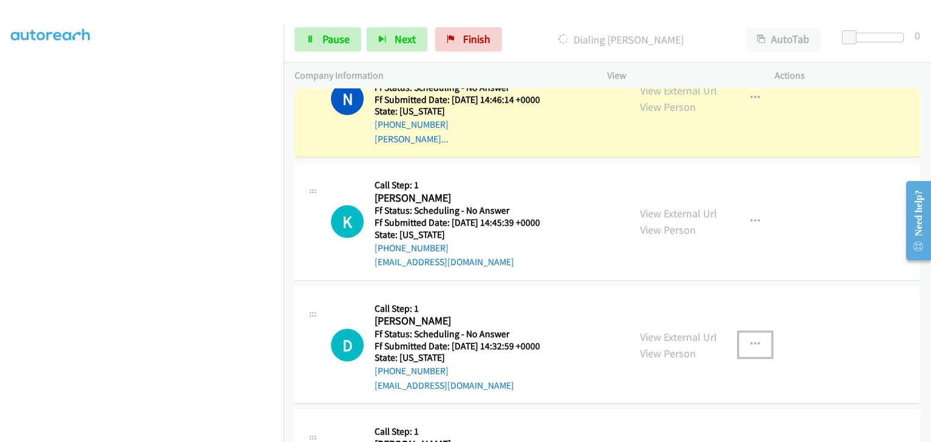
click at [746, 340] on button "button" at bounding box center [755, 345] width 33 height 24
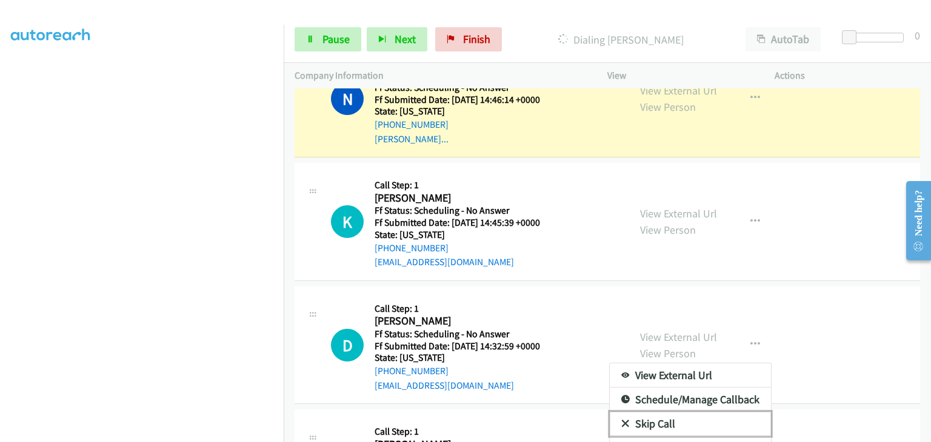
click at [671, 412] on link "Skip Call" at bounding box center [690, 424] width 161 height 24
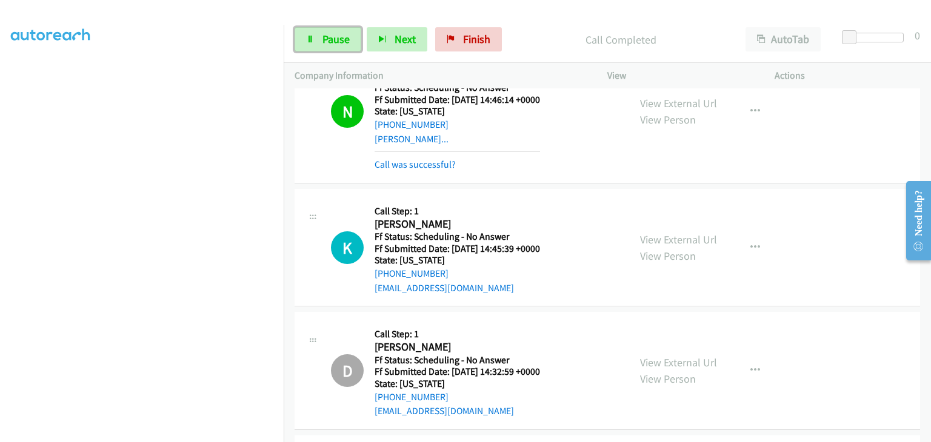
drag, startPoint x: 341, startPoint y: 28, endPoint x: 363, endPoint y: 32, distance: 22.0
click at [341, 28] on link "Pause" at bounding box center [328, 39] width 67 height 24
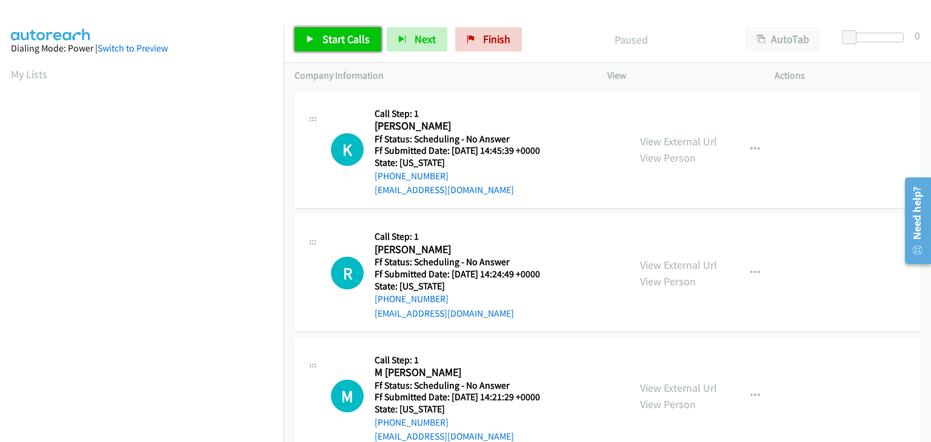
click at [308, 36] on icon at bounding box center [310, 40] width 8 height 8
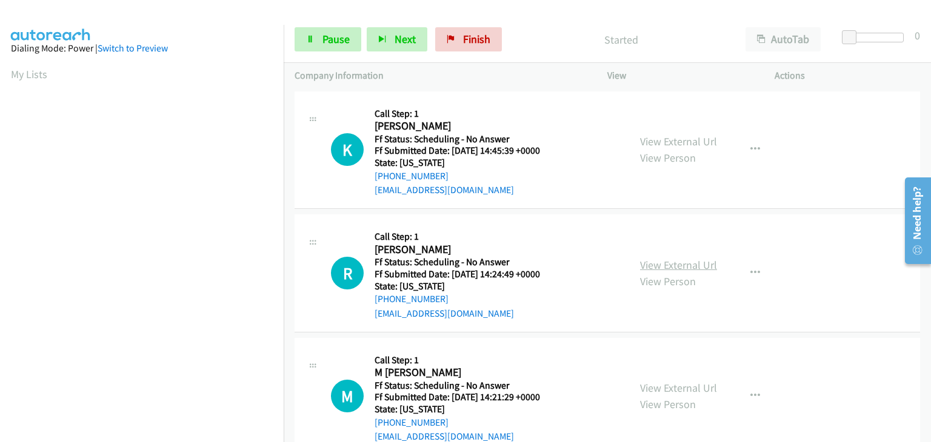
click at [685, 267] on link "View External Url" at bounding box center [678, 265] width 77 height 14
click at [657, 381] on link "View External Url" at bounding box center [678, 388] width 77 height 14
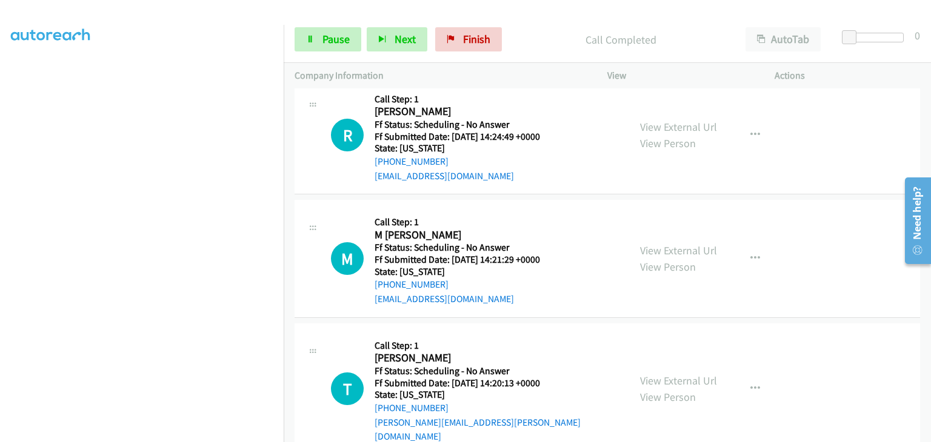
scroll to position [182, 0]
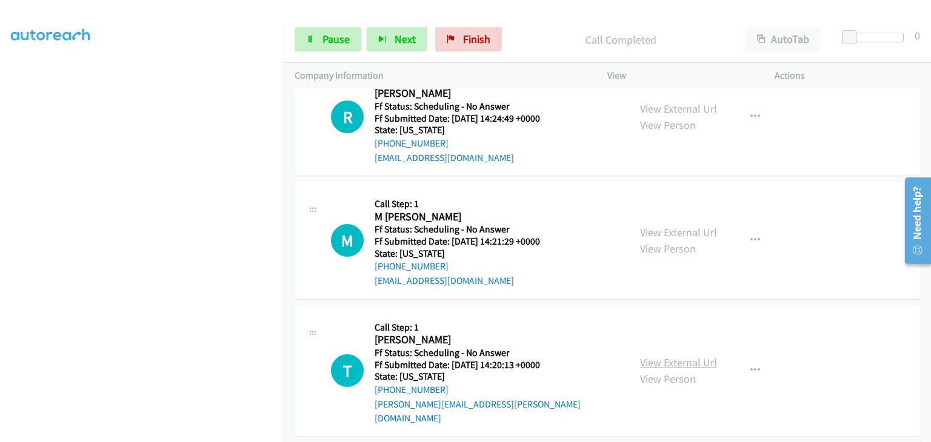
click at [693, 356] on link "View External Url" at bounding box center [678, 363] width 77 height 14
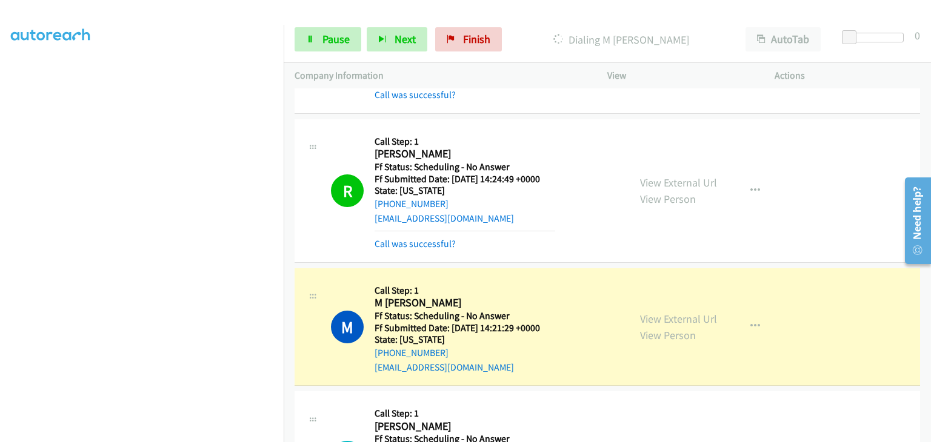
scroll to position [238, 0]
click at [444, 238] on link "Call was successful?" at bounding box center [414, 244] width 81 height 12
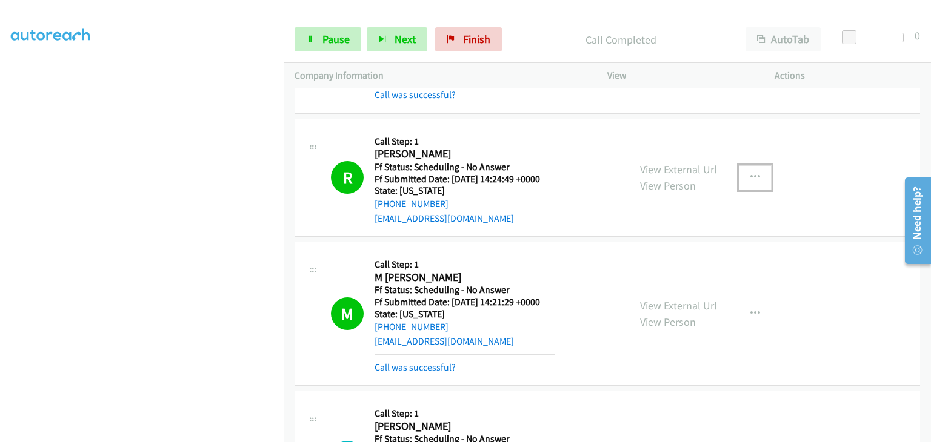
click at [750, 180] on icon "button" at bounding box center [755, 178] width 10 height 10
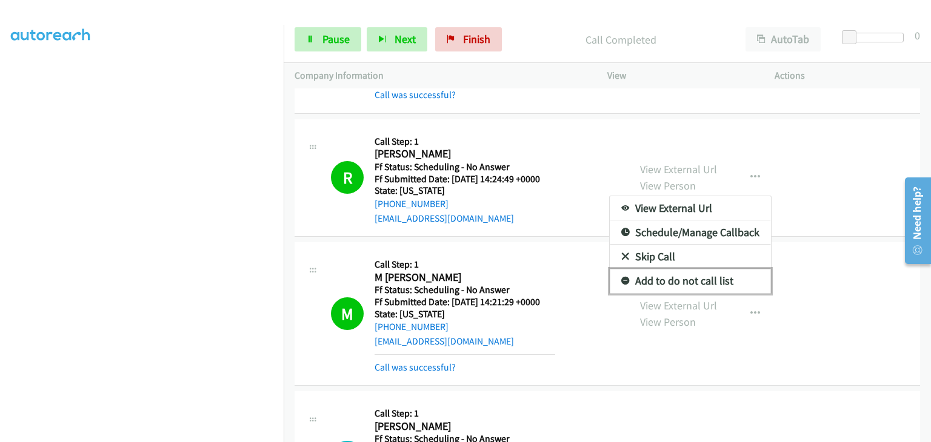
click at [682, 284] on link "Add to do not call list" at bounding box center [690, 281] width 161 height 24
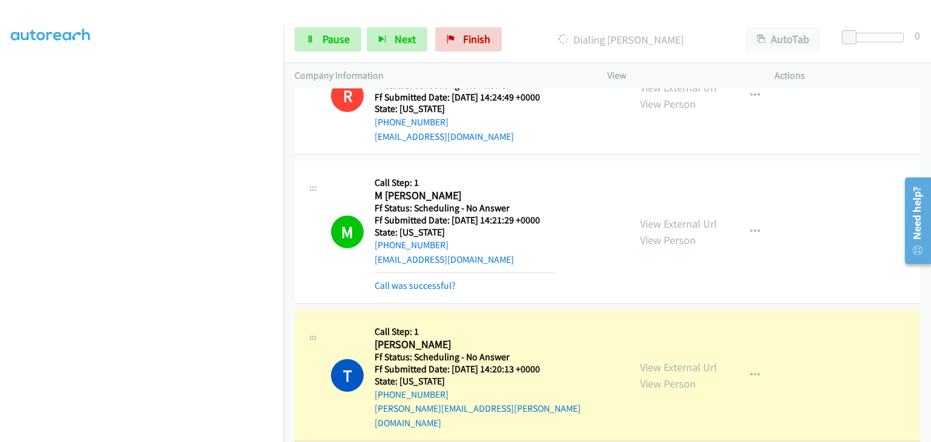
scroll to position [242, 0]
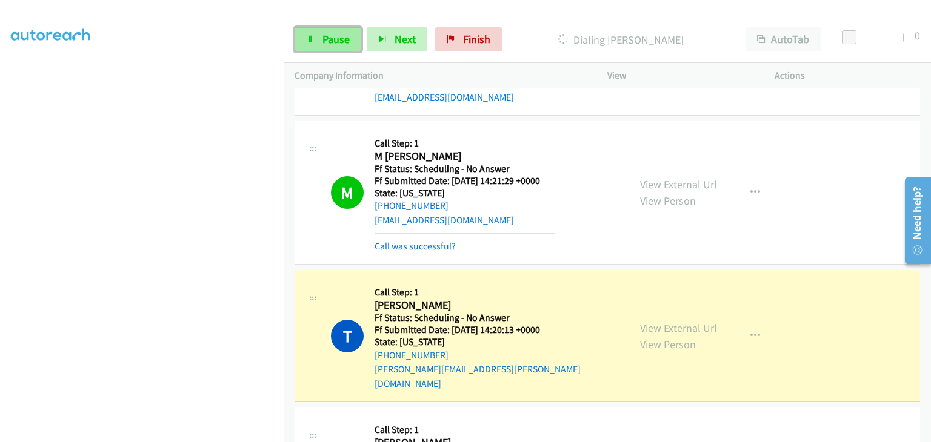
drag, startPoint x: 336, startPoint y: 44, endPoint x: 347, endPoint y: 30, distance: 18.2
click at [336, 44] on span "Pause" at bounding box center [335, 39] width 27 height 14
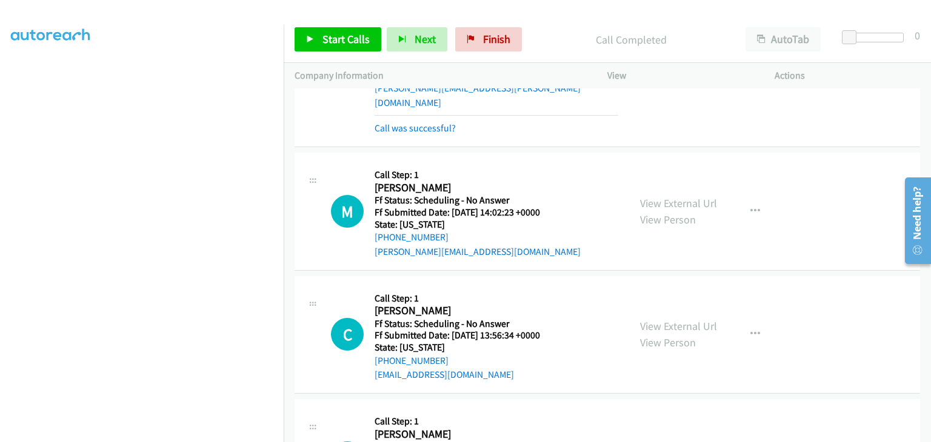
scroll to position [545, 0]
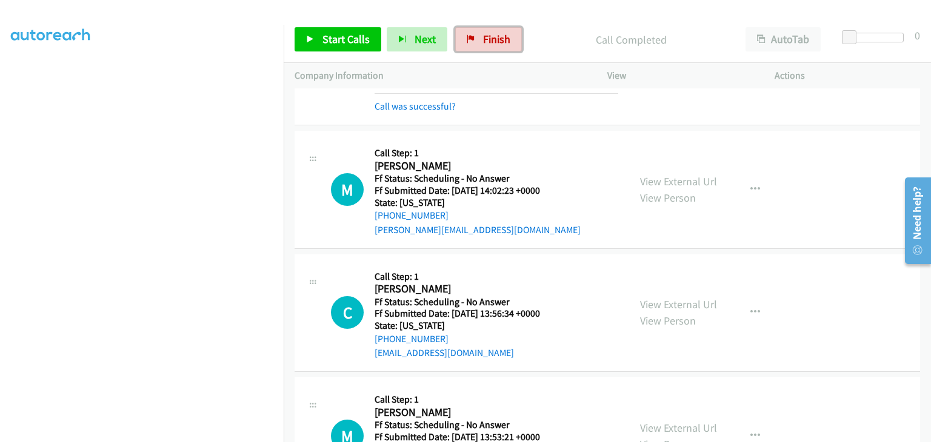
drag, startPoint x: 473, startPoint y: 39, endPoint x: 500, endPoint y: 59, distance: 33.8
click at [473, 39] on link "Finish" at bounding box center [488, 39] width 67 height 24
